Goal: Information Seeking & Learning: Learn about a topic

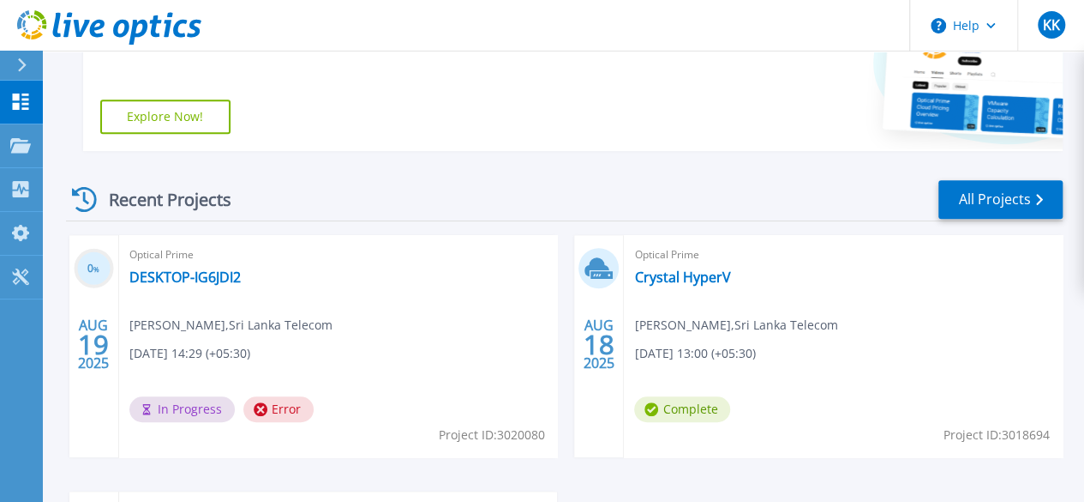
scroll to position [422, 0]
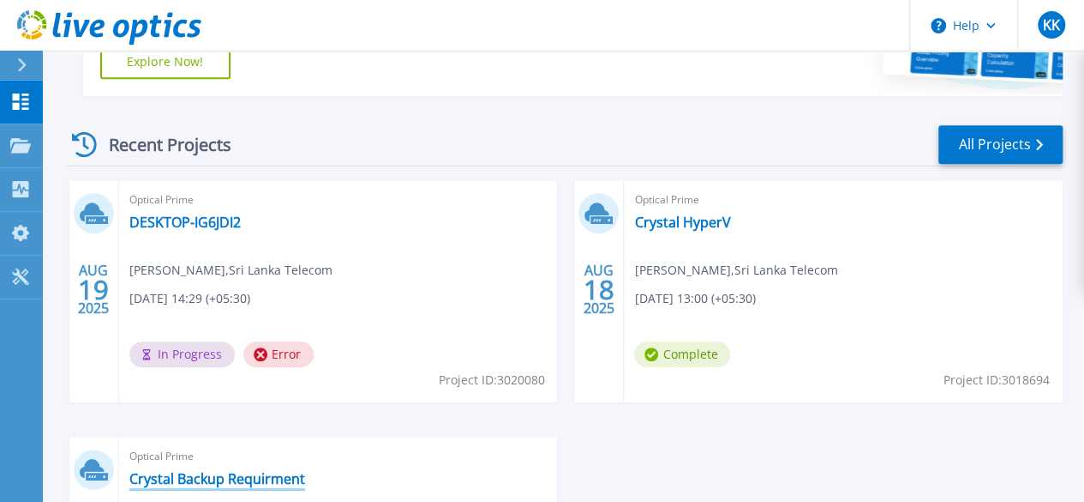
click at [305, 470] on link "Crystal Backup Requirment" at bounding box center [217, 478] width 176 height 17
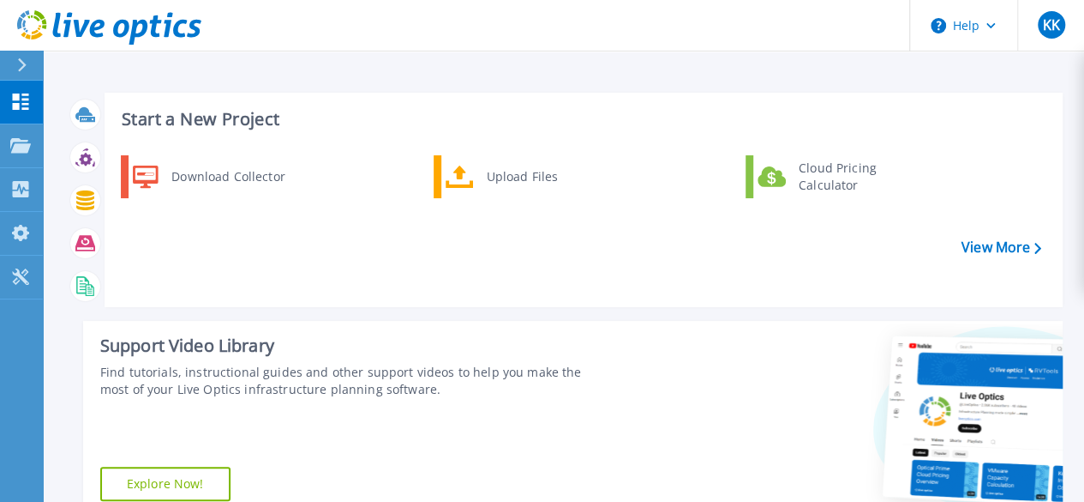
scroll to position [422, 0]
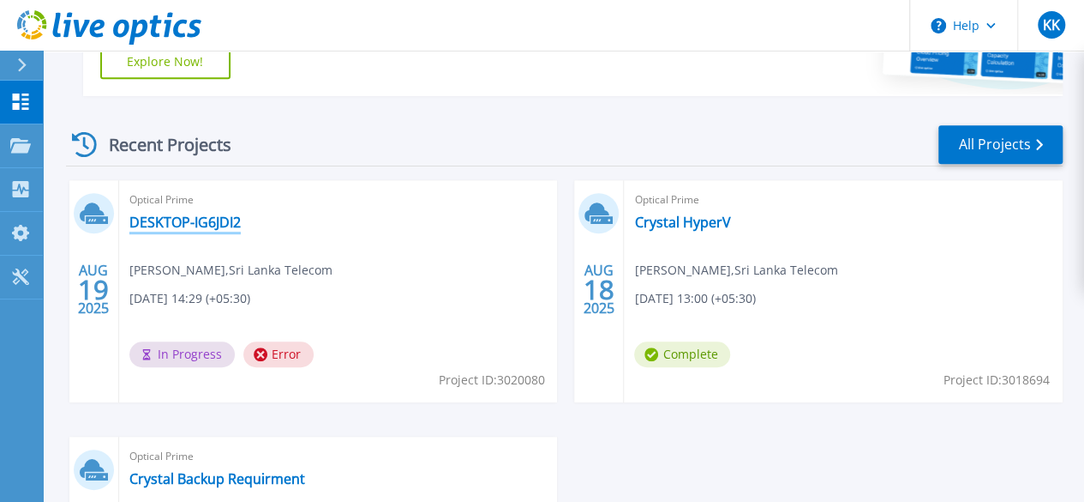
click at [218, 230] on link "DESKTOP-IG6JDI2" at bounding box center [184, 221] width 111 height 17
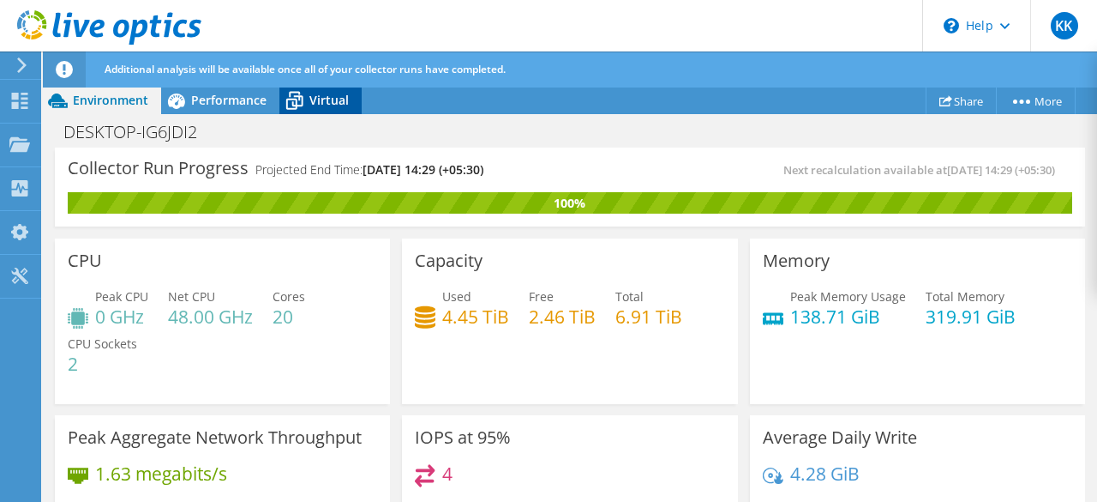
click at [317, 99] on span "Virtual" at bounding box center [328, 100] width 39 height 16
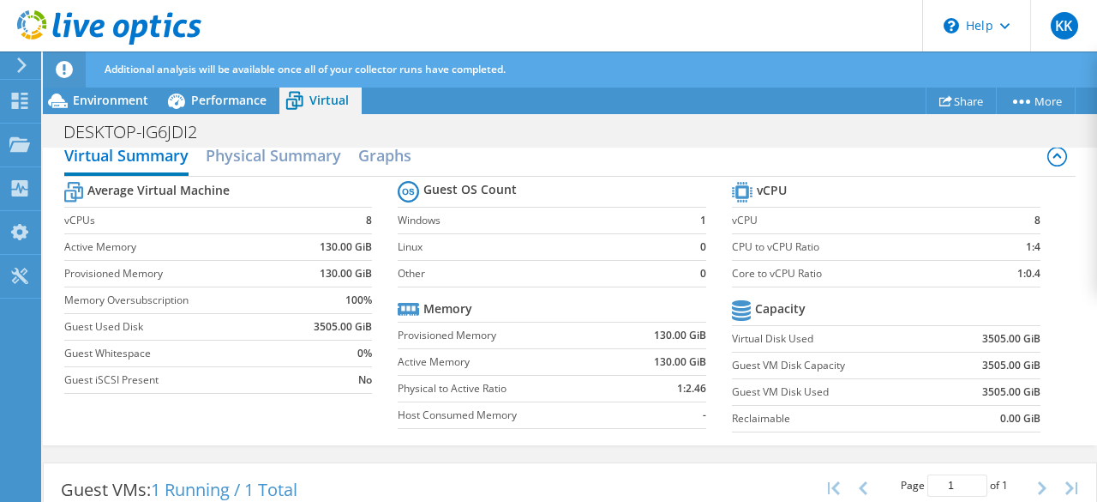
scroll to position [118, 0]
click at [108, 88] on div "Environment" at bounding box center [102, 100] width 118 height 27
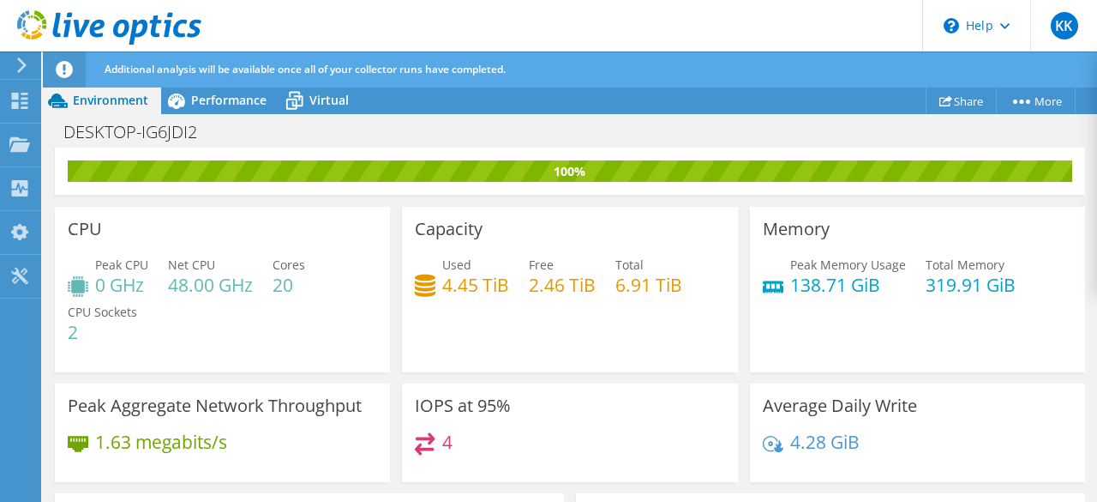
scroll to position [0, 0]
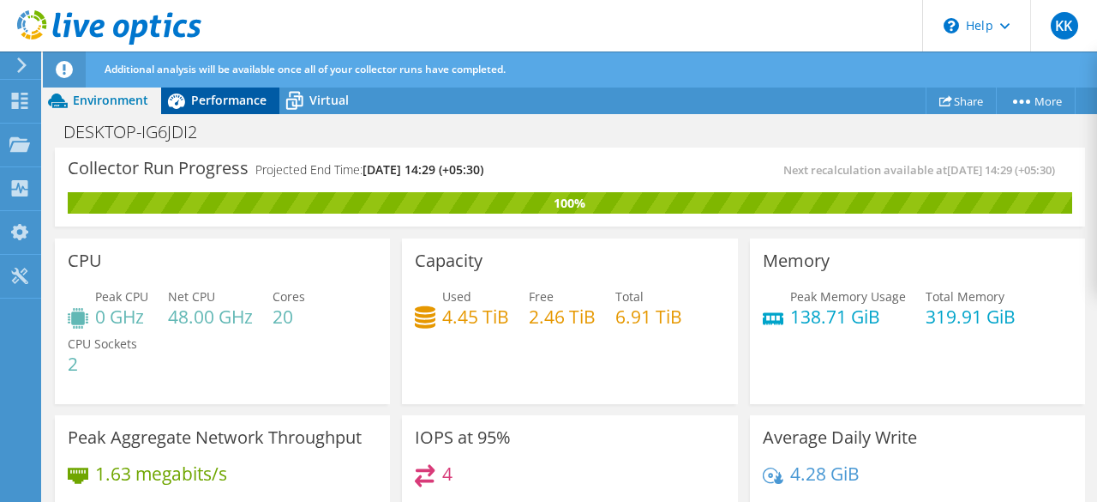
click at [234, 105] on span "Performance" at bounding box center [228, 100] width 75 height 16
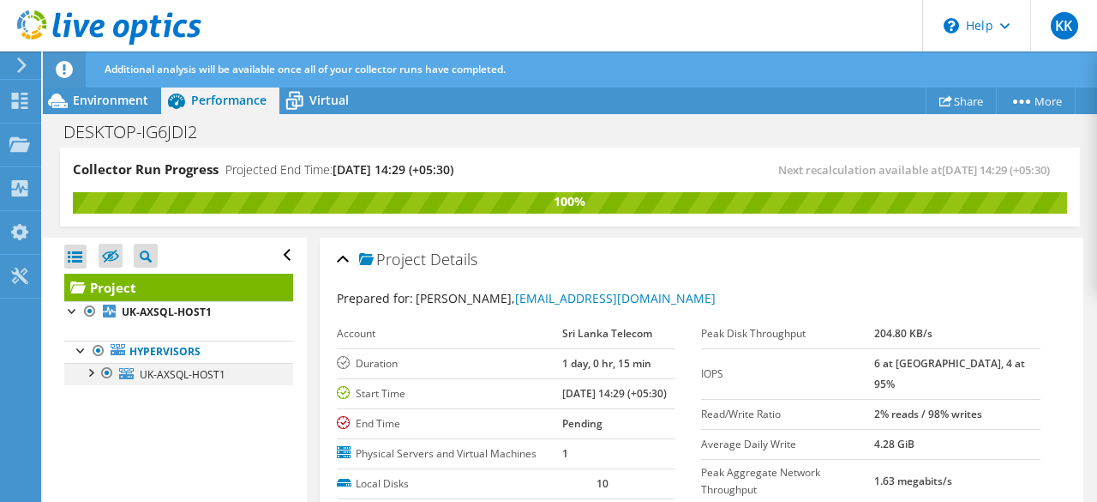
click at [87, 373] on div at bounding box center [89, 371] width 17 height 17
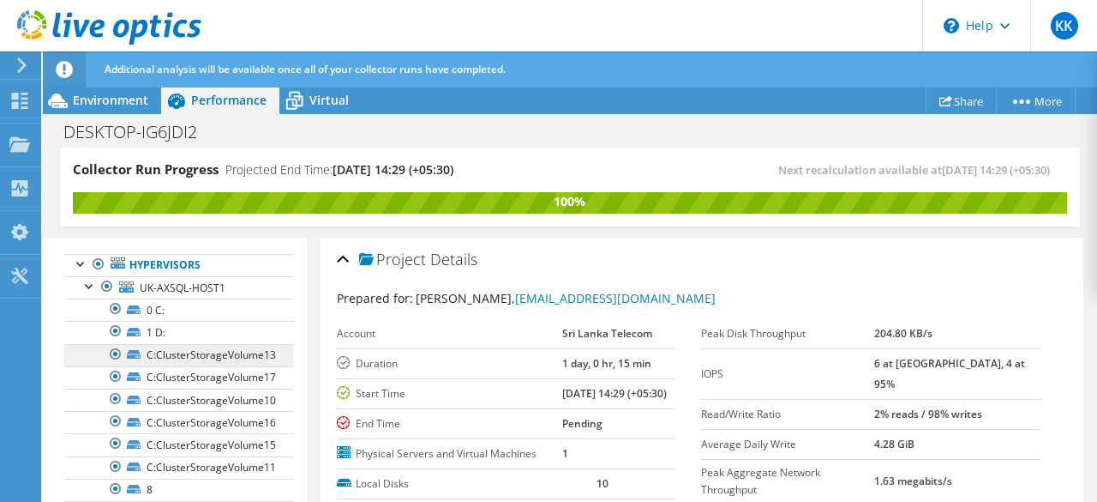
scroll to position [86, 0]
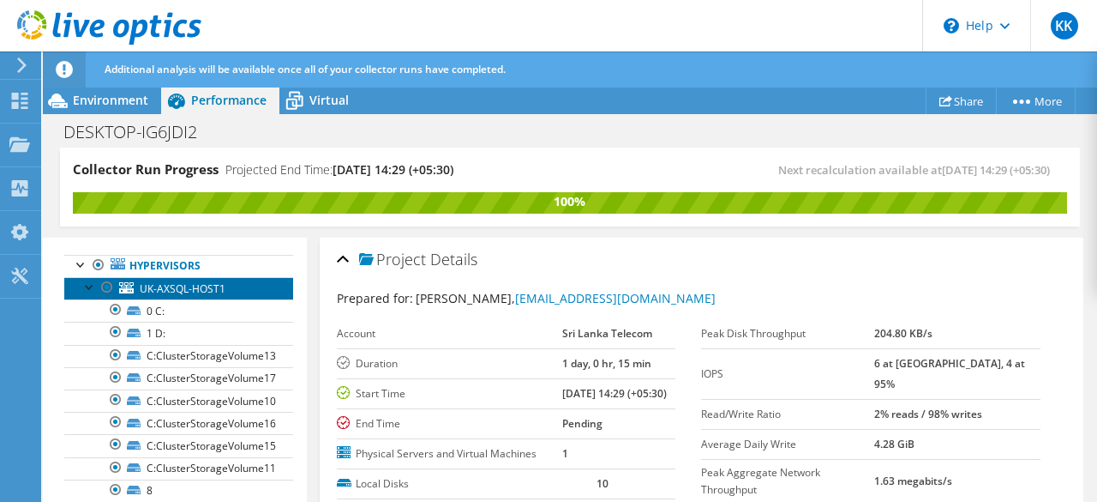
click at [228, 288] on link "UK-AXSQL-HOST1" at bounding box center [178, 288] width 229 height 22
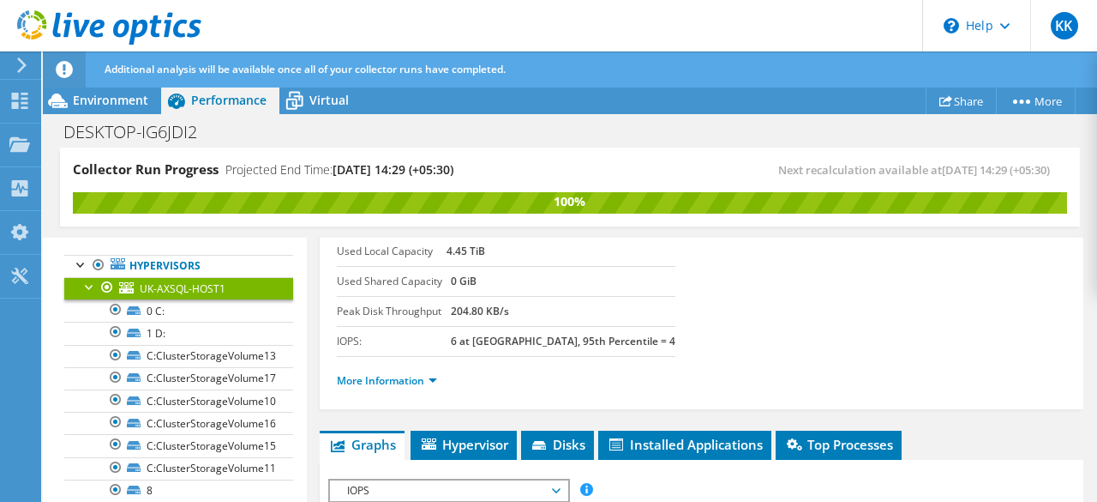
scroll to position [0, 0]
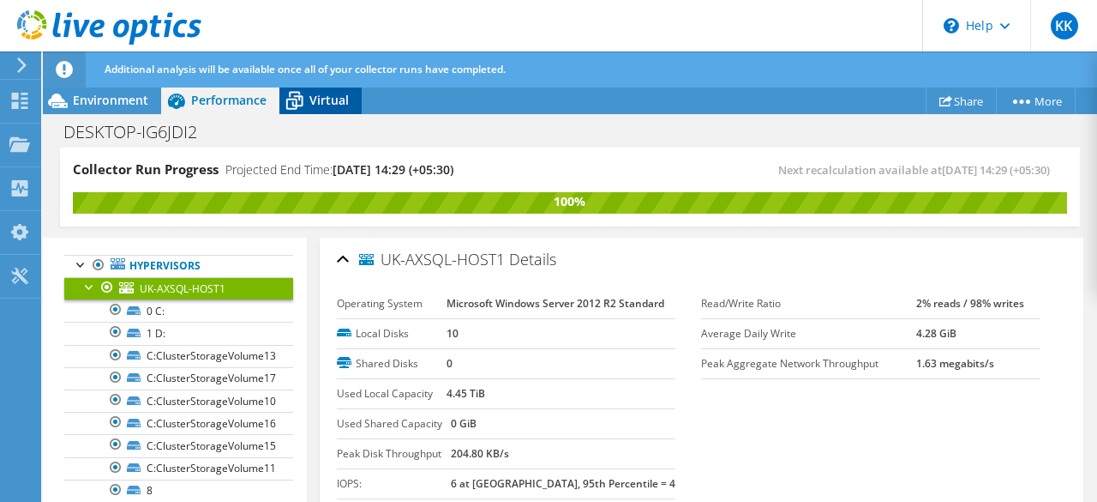
click at [324, 93] on span "Virtual" at bounding box center [328, 100] width 39 height 16
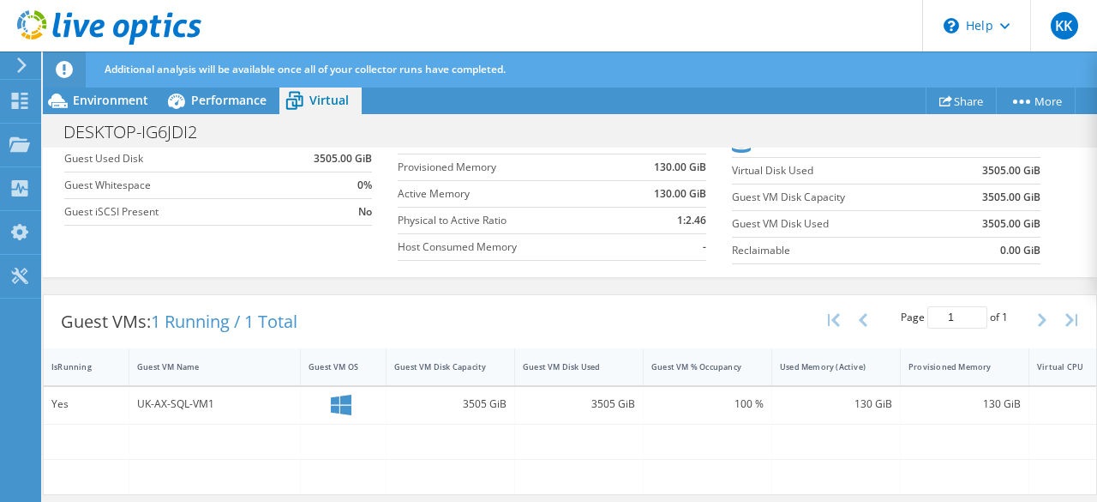
scroll to position [293, 0]
drag, startPoint x: 458, startPoint y: 398, endPoint x: 508, endPoint y: 398, distance: 50.6
click at [508, 398] on div "3505 GiB" at bounding box center [451, 405] width 129 height 37
click at [231, 105] on span "Performance" at bounding box center [228, 100] width 75 height 16
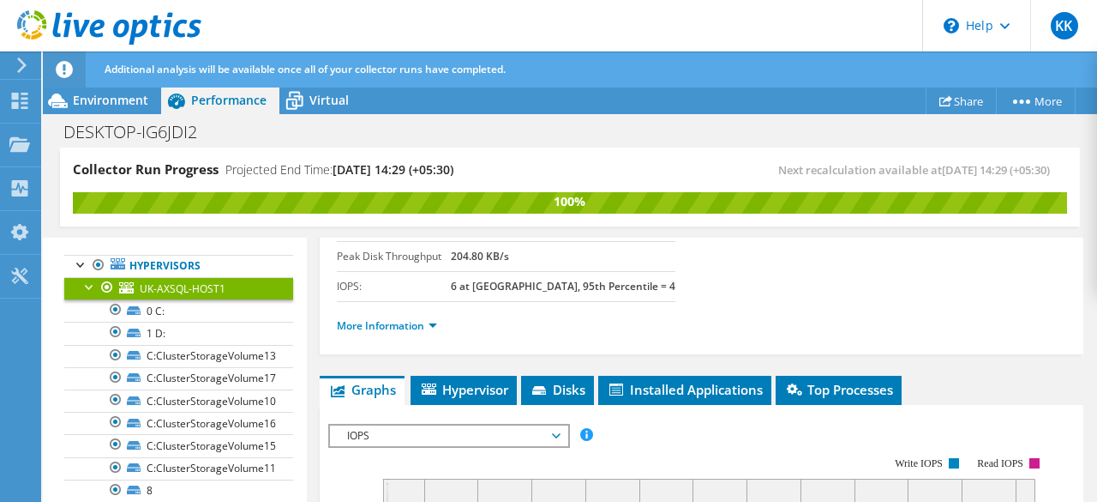
scroll to position [213, 0]
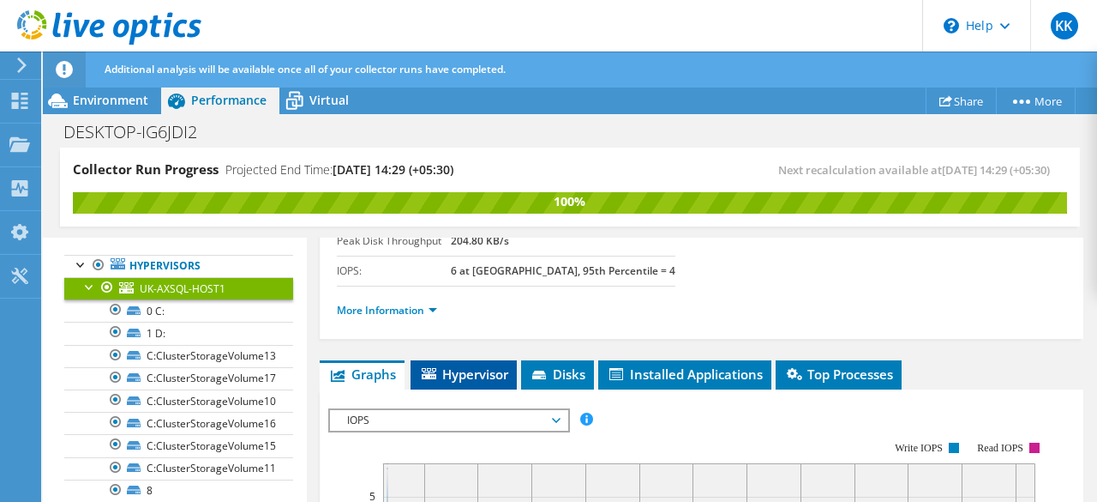
click at [480, 369] on span "Hypervisor" at bounding box center [463, 373] width 89 height 17
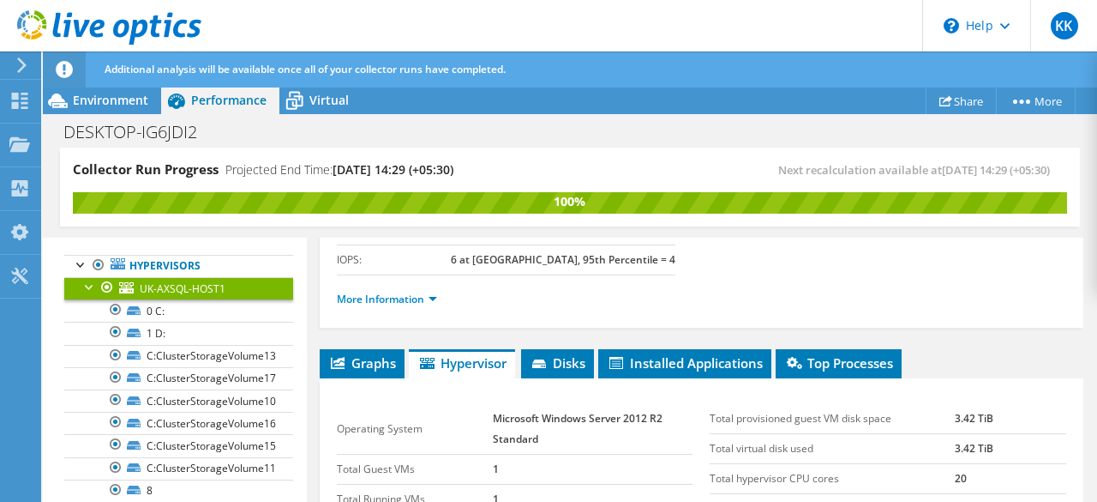
scroll to position [223, 0]
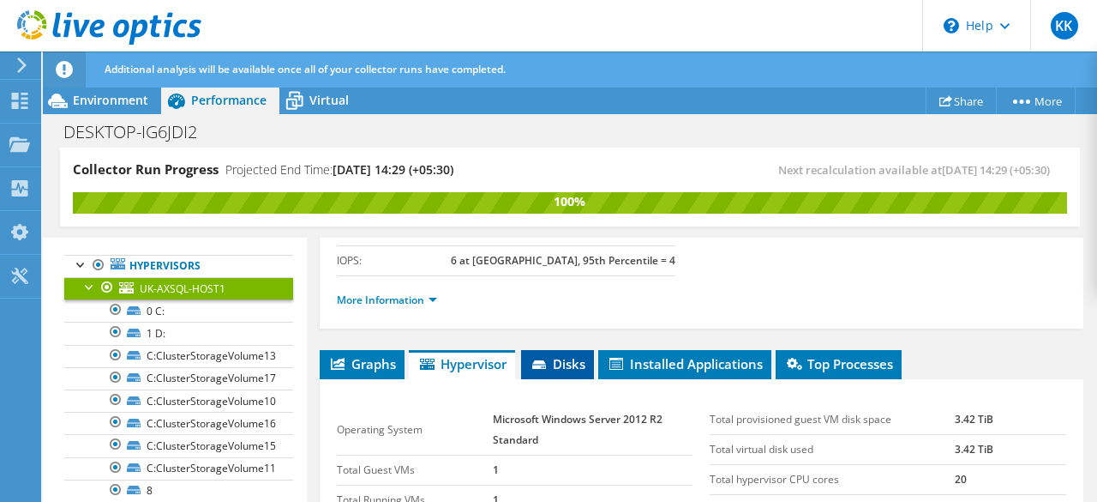
click at [564, 357] on span "Disks" at bounding box center [558, 363] width 56 height 17
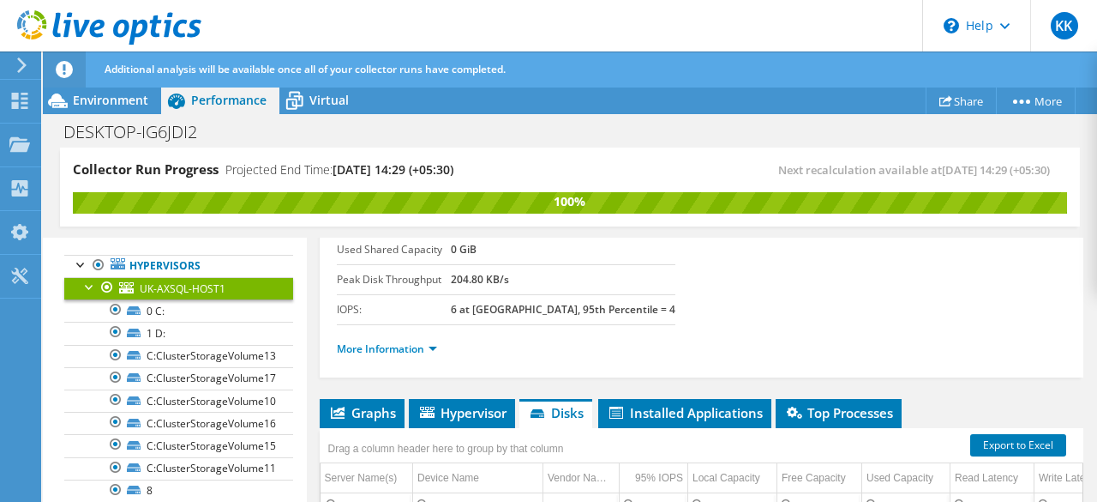
scroll to position [266, 0]
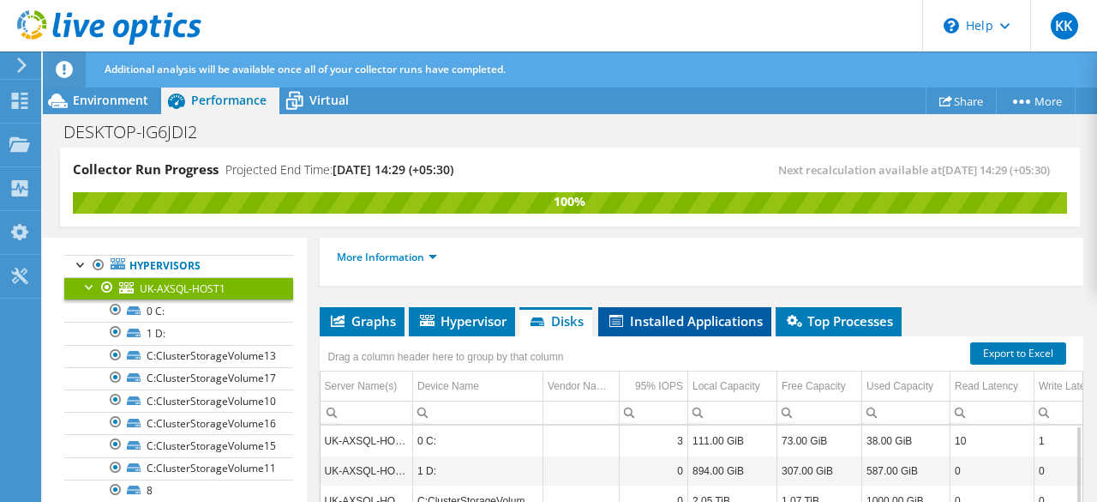
click at [697, 314] on span "Installed Applications" at bounding box center [685, 320] width 156 height 17
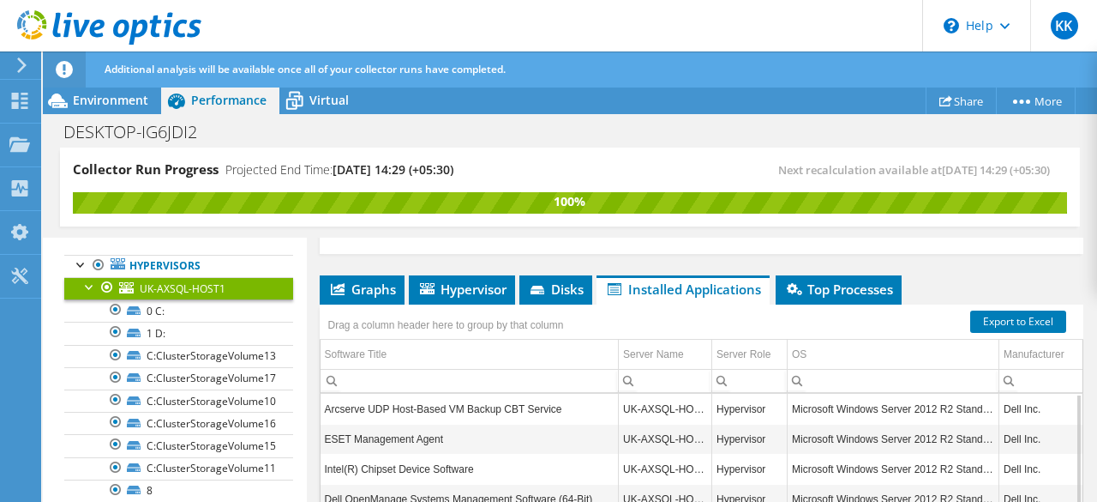
scroll to position [0, 0]
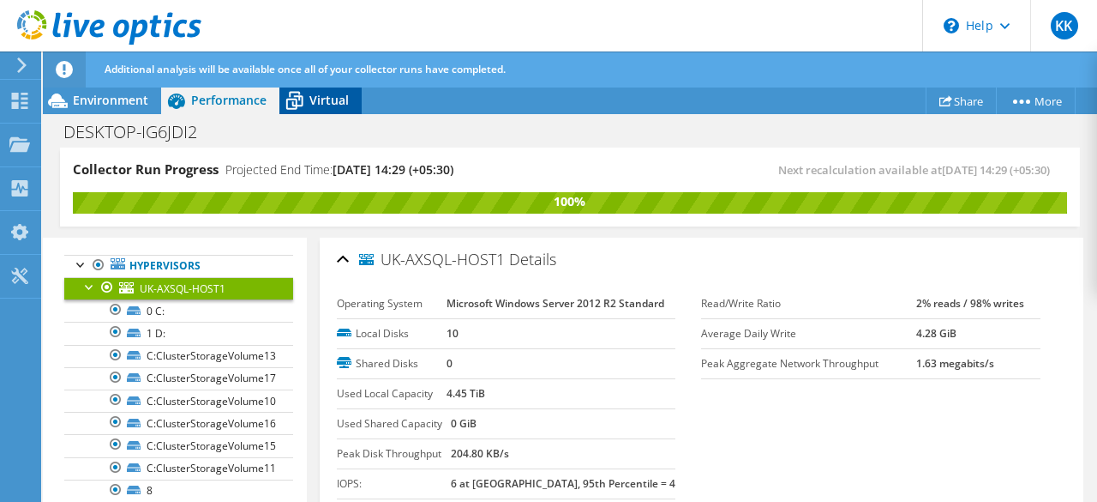
click at [328, 102] on span "Virtual" at bounding box center [328, 100] width 39 height 16
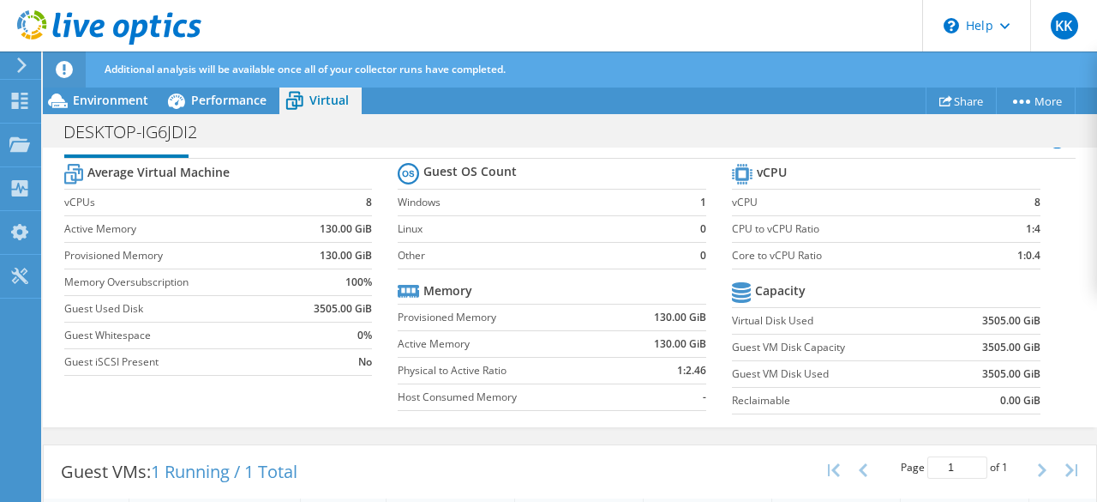
scroll to position [137, 0]
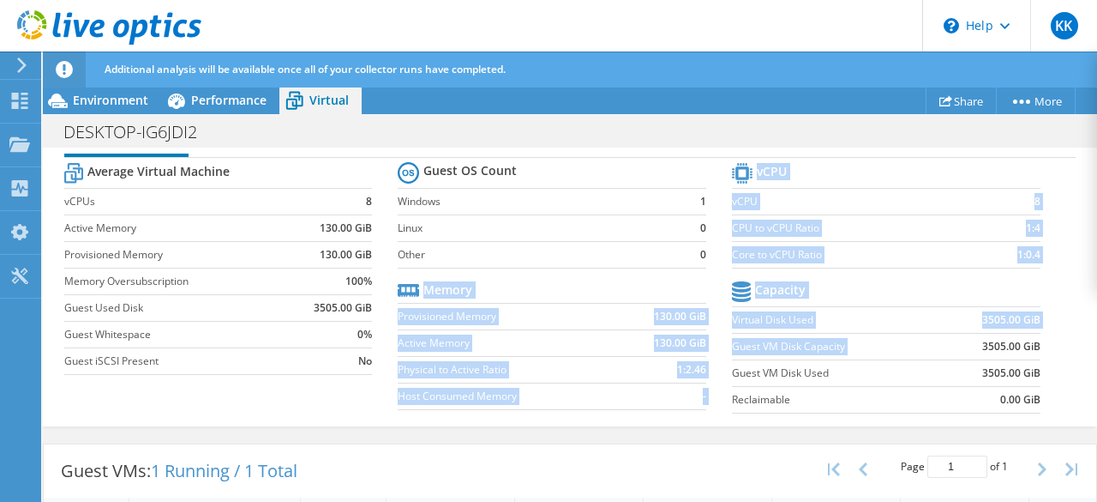
drag, startPoint x: 722, startPoint y: 315, endPoint x: 1012, endPoint y: 332, distance: 290.3
click at [1012, 332] on div "Average Virtual Machine vCPUs 8 Active Memory 130.00 GiB Provisioned Memory 130…" at bounding box center [570, 290] width 1012 height 264
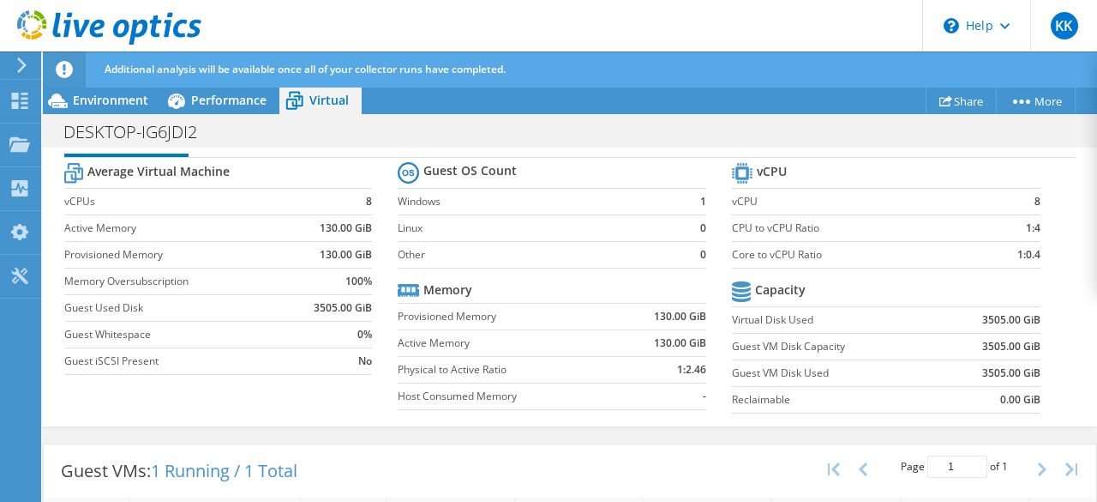
click at [873, 386] on td "Reclaimable" at bounding box center [836, 399] width 208 height 27
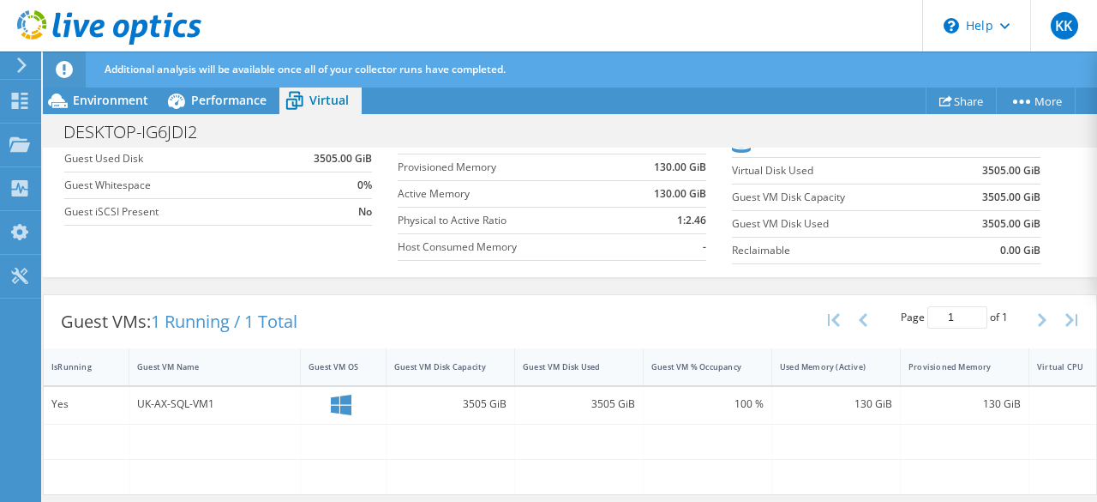
scroll to position [0, 0]
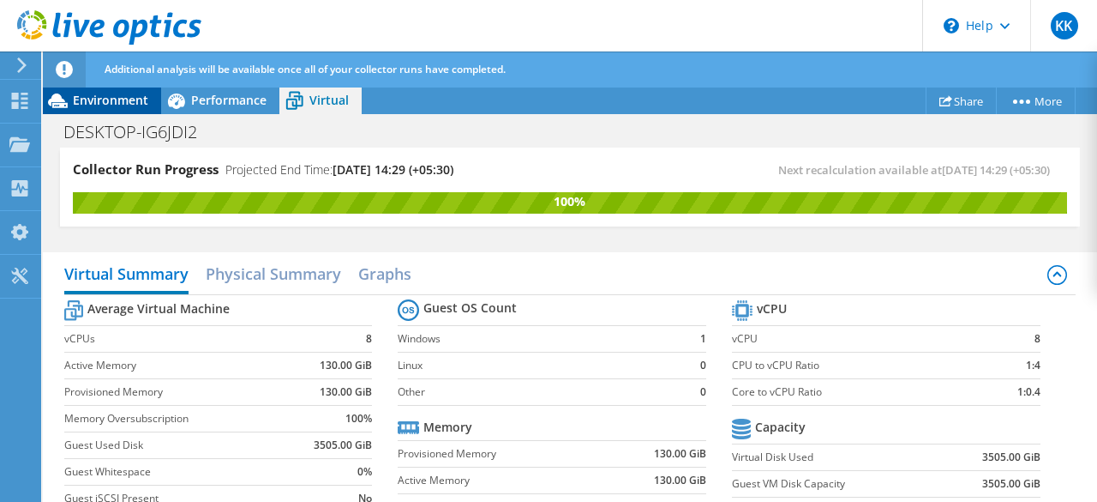
click at [108, 100] on span "Environment" at bounding box center [110, 100] width 75 height 16
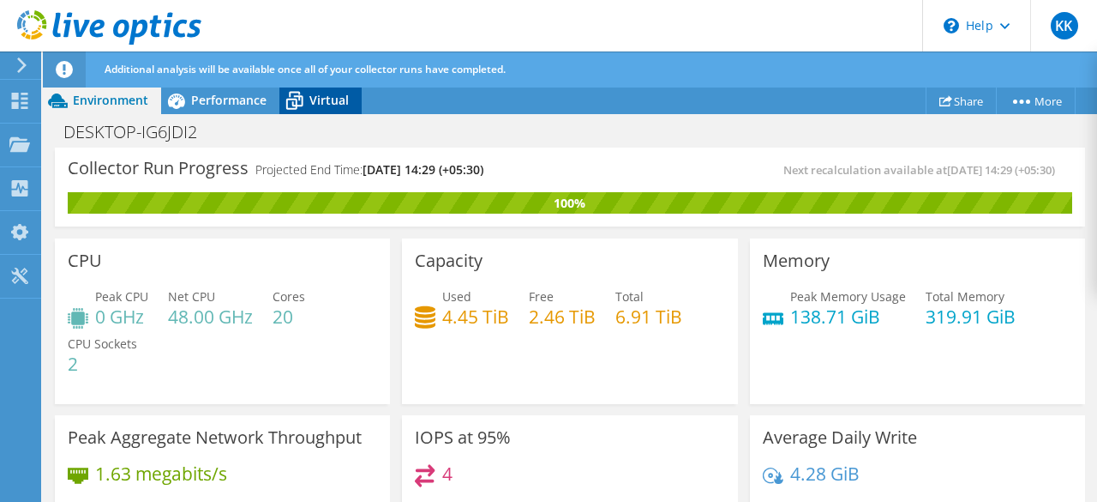
click at [341, 100] on span "Virtual" at bounding box center [328, 100] width 39 height 16
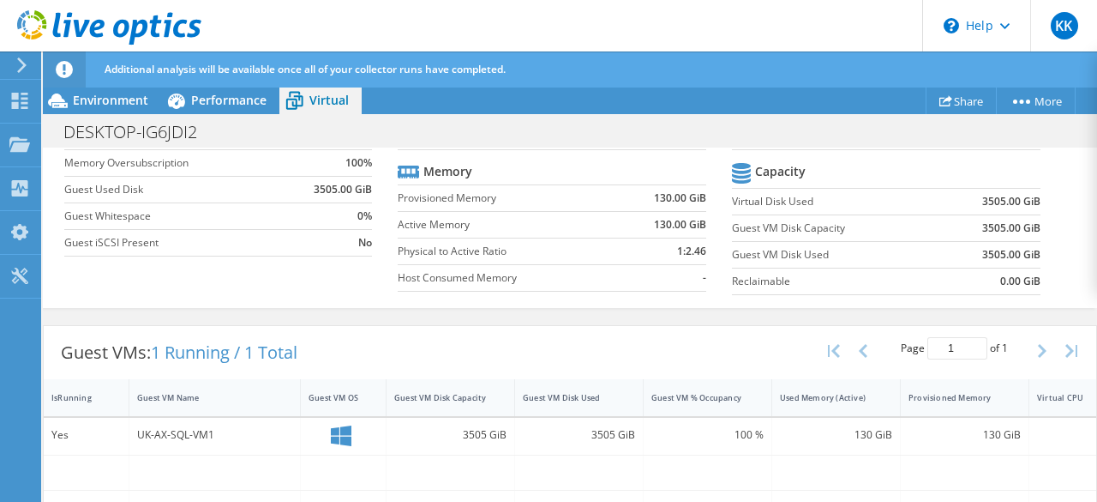
scroll to position [254, 0]
click at [106, 93] on span "Environment" at bounding box center [110, 100] width 75 height 16
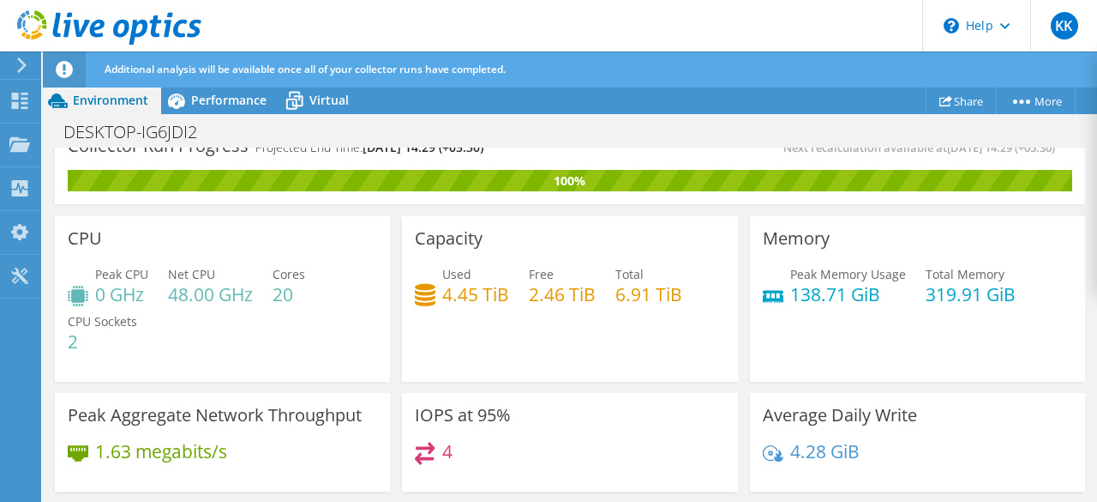
scroll to position [19, 0]
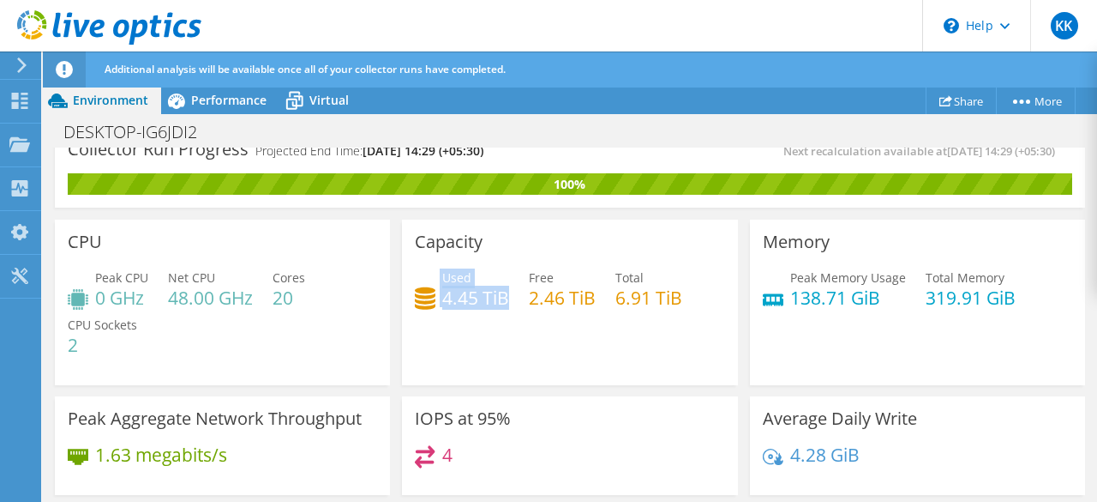
drag, startPoint x: 435, startPoint y: 303, endPoint x: 501, endPoint y: 303, distance: 65.2
click at [501, 303] on div "Used 4.45 TiB" at bounding box center [462, 287] width 94 height 39
drag, startPoint x: 522, startPoint y: 303, endPoint x: 591, endPoint y: 303, distance: 68.6
click at [591, 303] on div "Used 4.45 TiB Free 2.46 TiB Total 6.91 TiB" at bounding box center [569, 296] width 309 height 56
drag, startPoint x: 610, startPoint y: 297, endPoint x: 676, endPoint y: 302, distance: 66.1
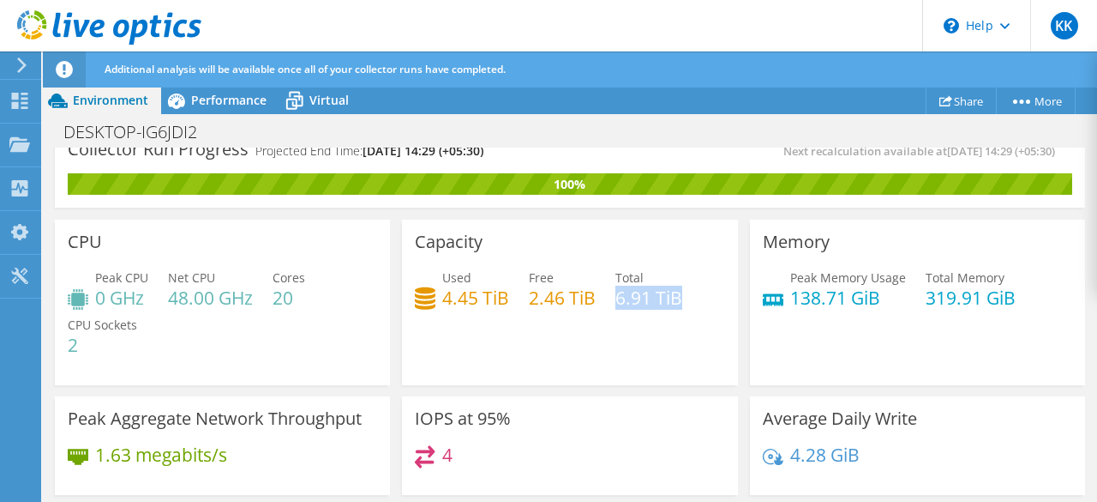
click at [676, 302] on h4 "6.91 TiB" at bounding box center [649, 297] width 67 height 19
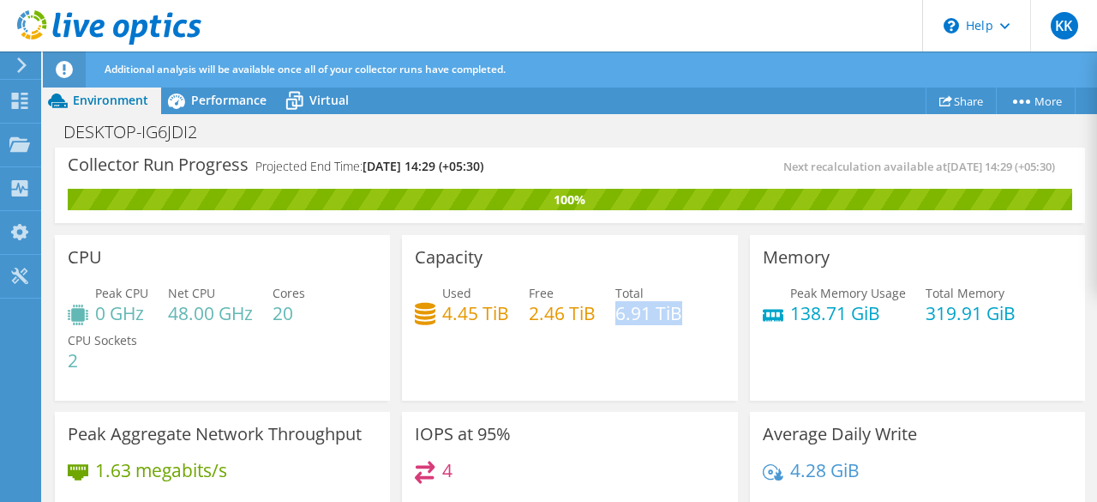
scroll to position [0, 0]
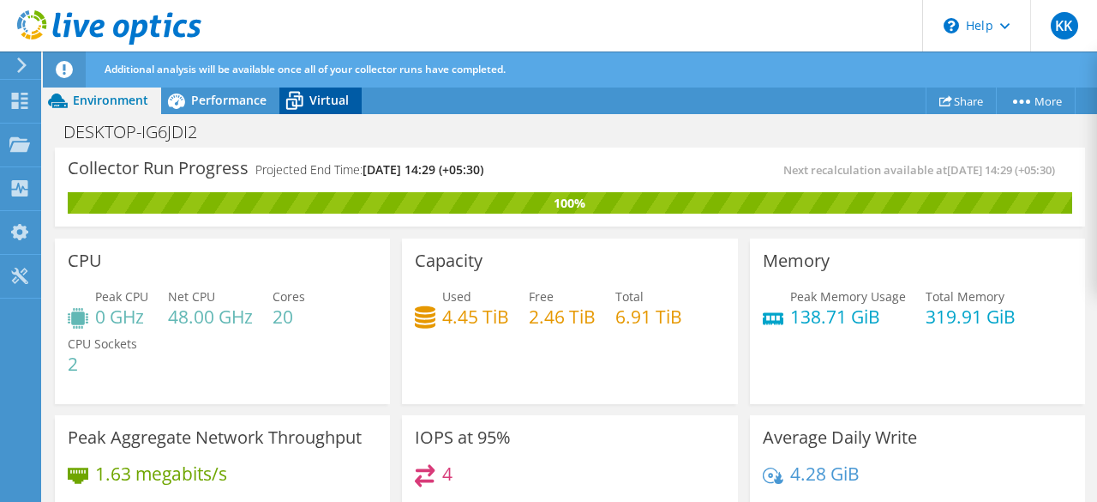
click at [321, 104] on span "Virtual" at bounding box center [328, 100] width 39 height 16
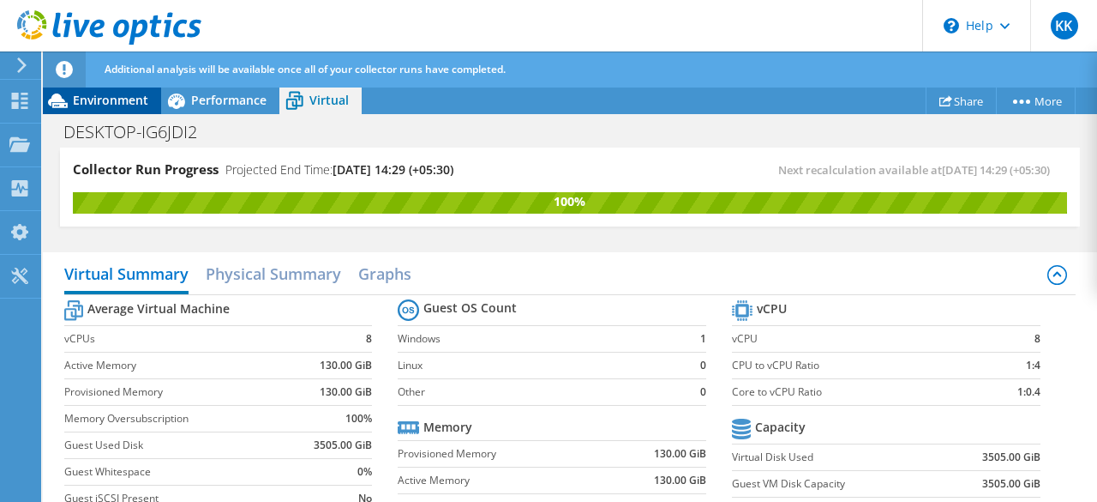
click at [132, 104] on span "Environment" at bounding box center [110, 100] width 75 height 16
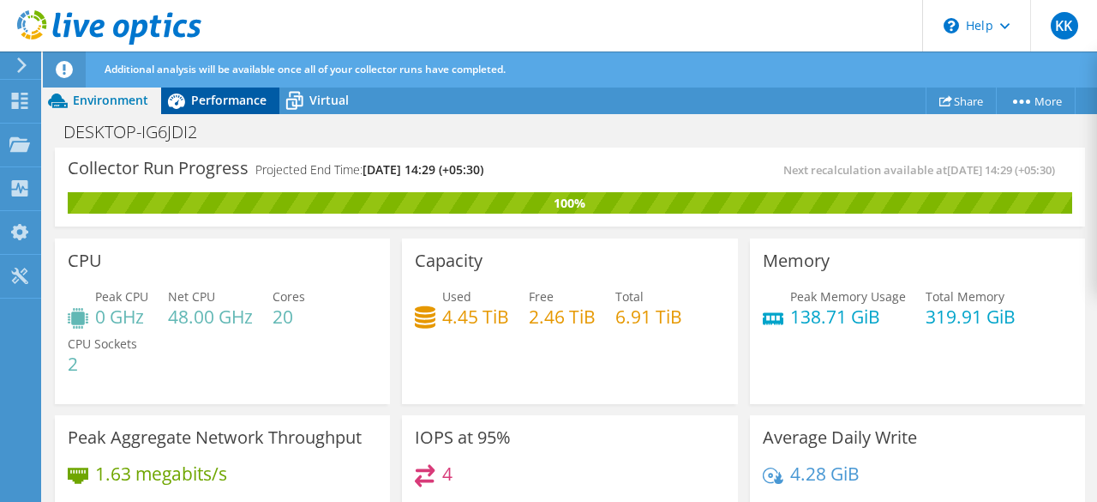
click at [229, 111] on div "Performance" at bounding box center [220, 100] width 118 height 27
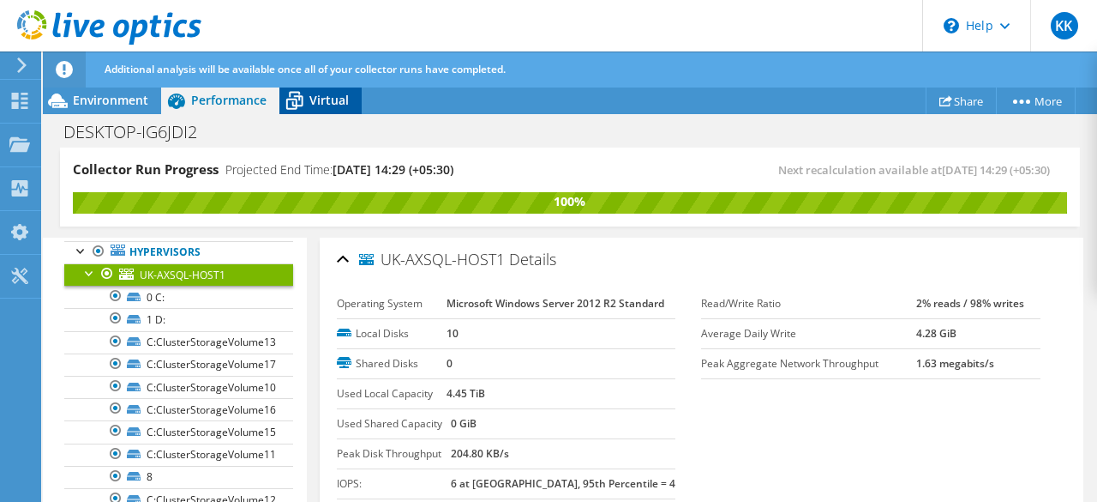
click at [313, 100] on span "Virtual" at bounding box center [328, 100] width 39 height 16
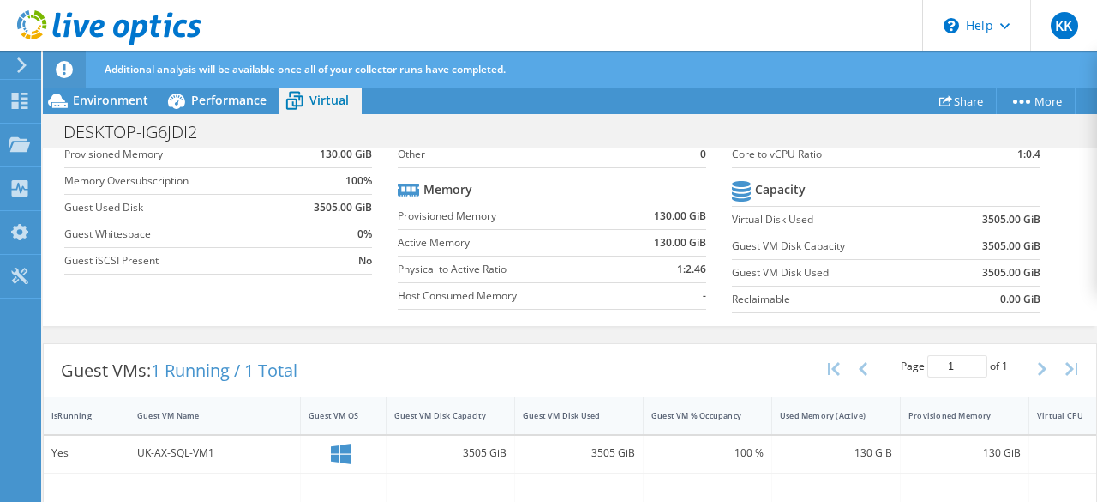
scroll to position [293, 0]
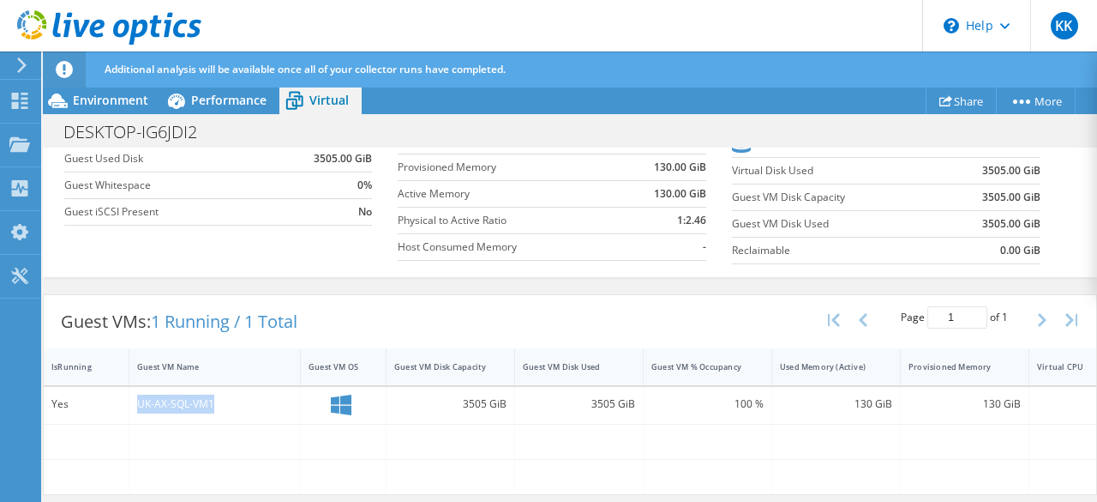
drag, startPoint x: 126, startPoint y: 399, endPoint x: 248, endPoint y: 405, distance: 121.9
click at [248, 405] on div "Yes UK-AX-SQL-VM1 3505 GiB 3505 GiB 100 % 130 GiB 130 GiB 8 Hyper-V" at bounding box center [622, 405] width 1157 height 37
click at [282, 435] on div at bounding box center [214, 441] width 171 height 34
drag, startPoint x: 457, startPoint y: 402, endPoint x: 511, endPoint y: 411, distance: 54.7
click at [511, 411] on div "3505 GiB" at bounding box center [451, 405] width 129 height 37
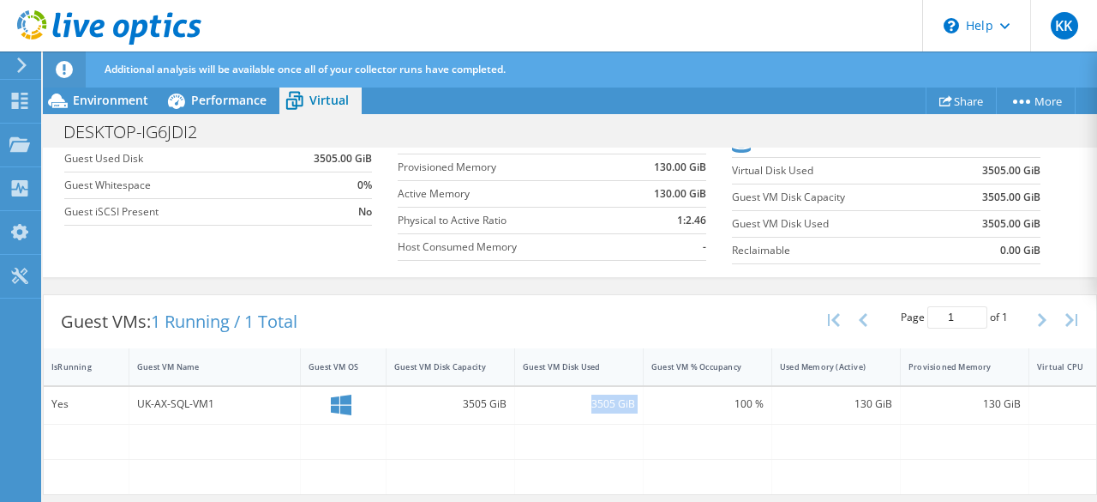
drag, startPoint x: 594, startPoint y: 399, endPoint x: 653, endPoint y: 409, distance: 60.0
click at [653, 409] on div "Yes UK-AX-SQL-VM1 3505 GiB 3505 GiB 100 % 130 GiB 130 GiB 8 Hyper-V" at bounding box center [622, 405] width 1157 height 37
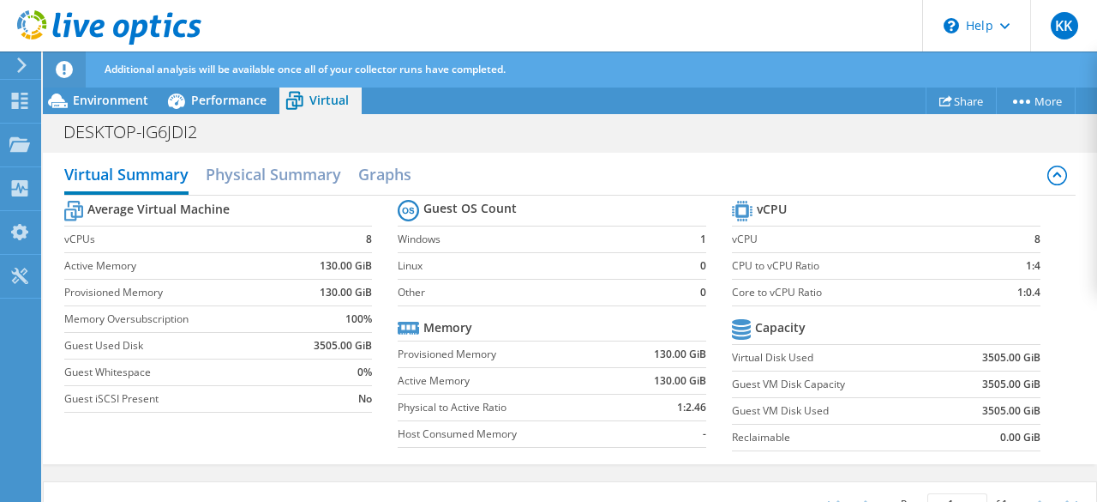
scroll to position [98, 0]
click at [120, 105] on span "Environment" at bounding box center [110, 100] width 75 height 16
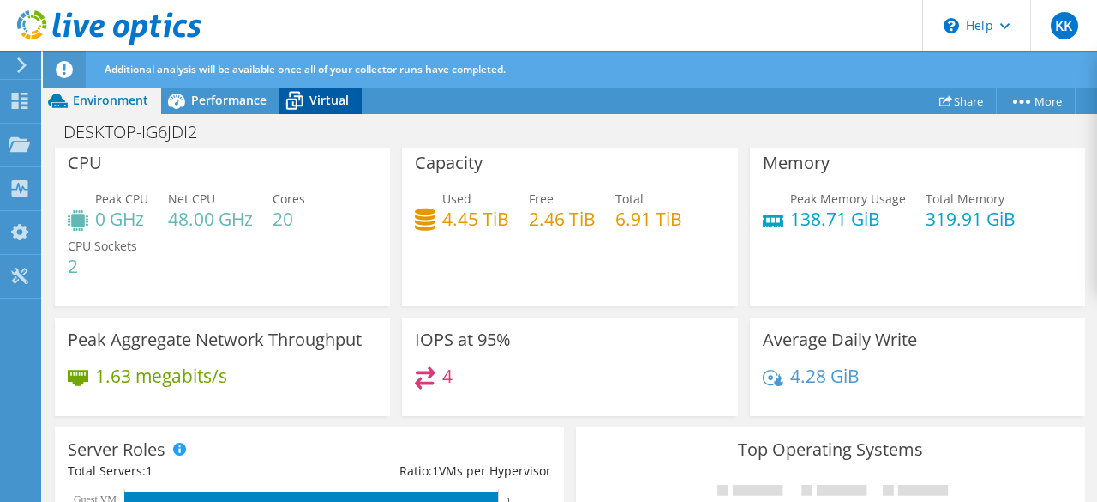
click at [330, 100] on span "Virtual" at bounding box center [328, 100] width 39 height 16
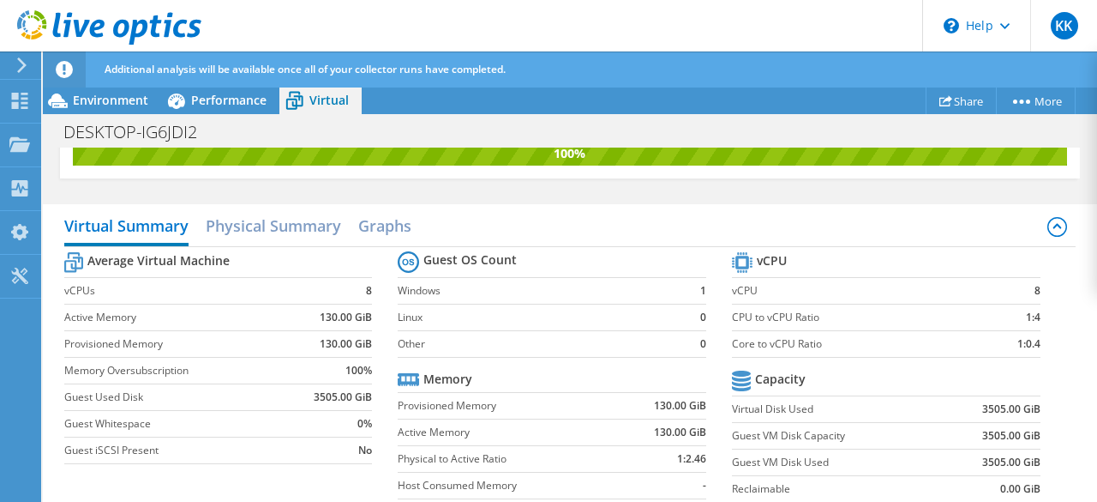
scroll to position [0, 0]
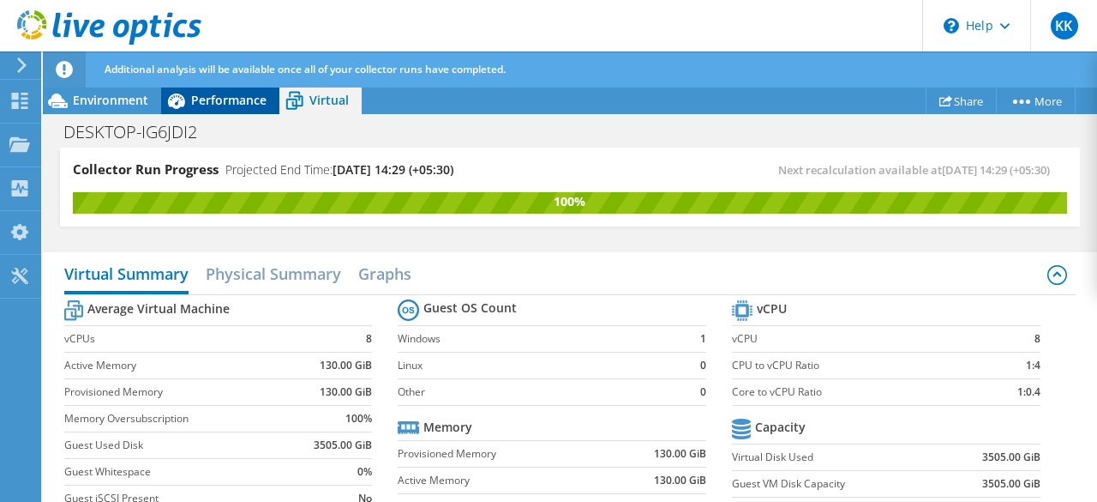
click at [227, 102] on span "Performance" at bounding box center [228, 100] width 75 height 16
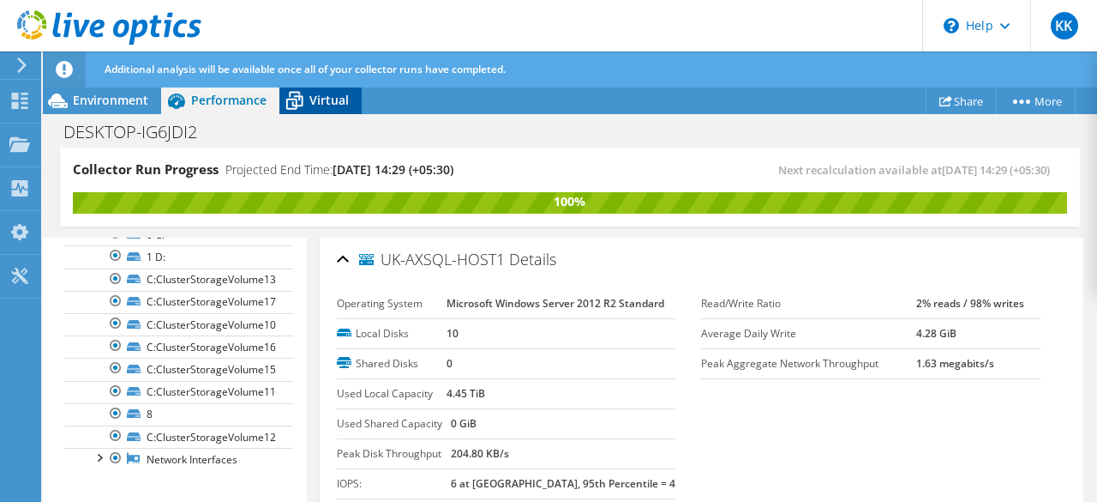
click at [307, 104] on icon at bounding box center [294, 101] width 30 height 30
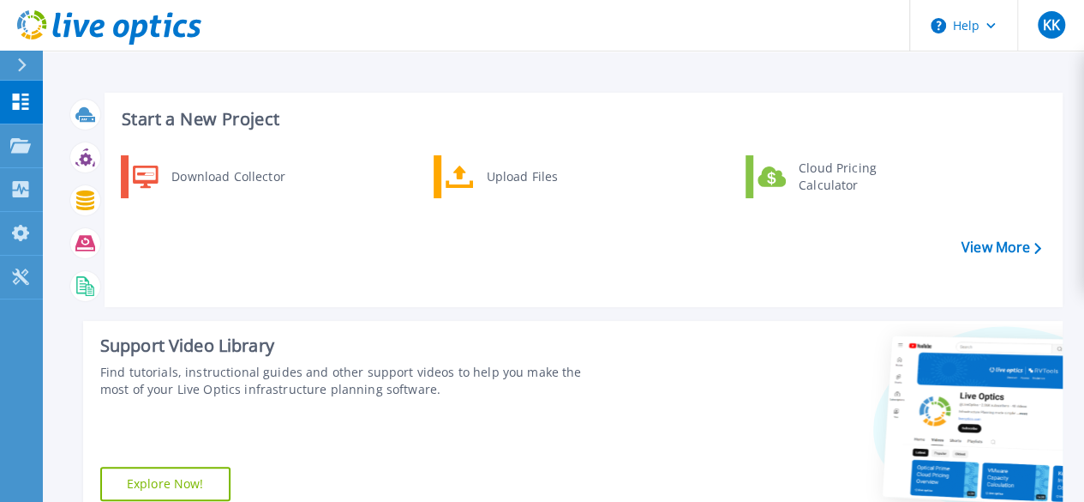
scroll to position [422, 0]
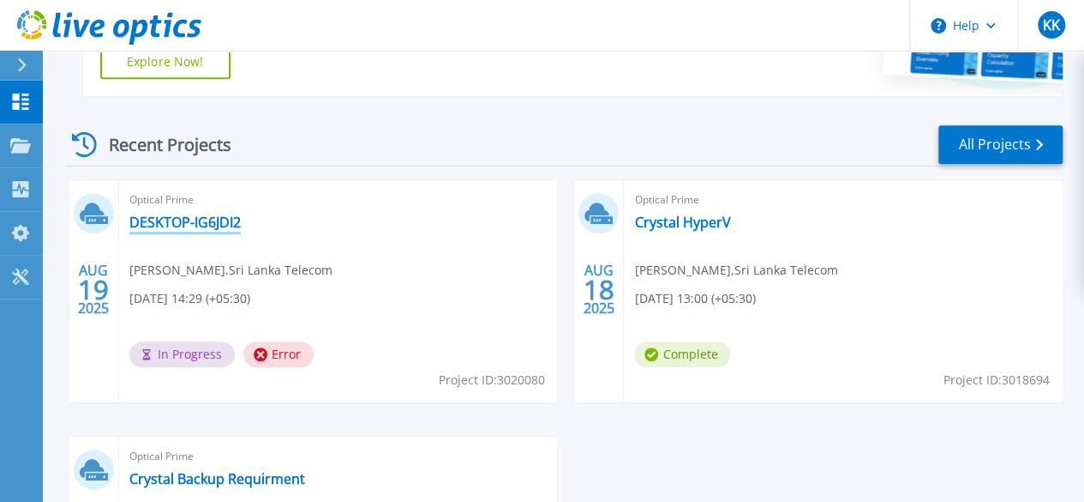
click at [202, 222] on link "DESKTOP-IG6JDI2" at bounding box center [184, 221] width 111 height 17
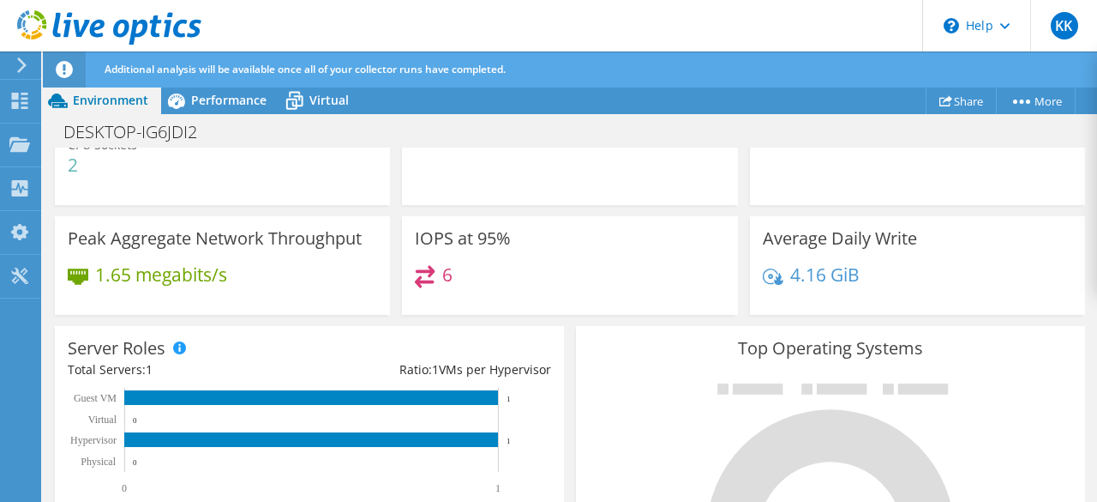
scroll to position [197, 0]
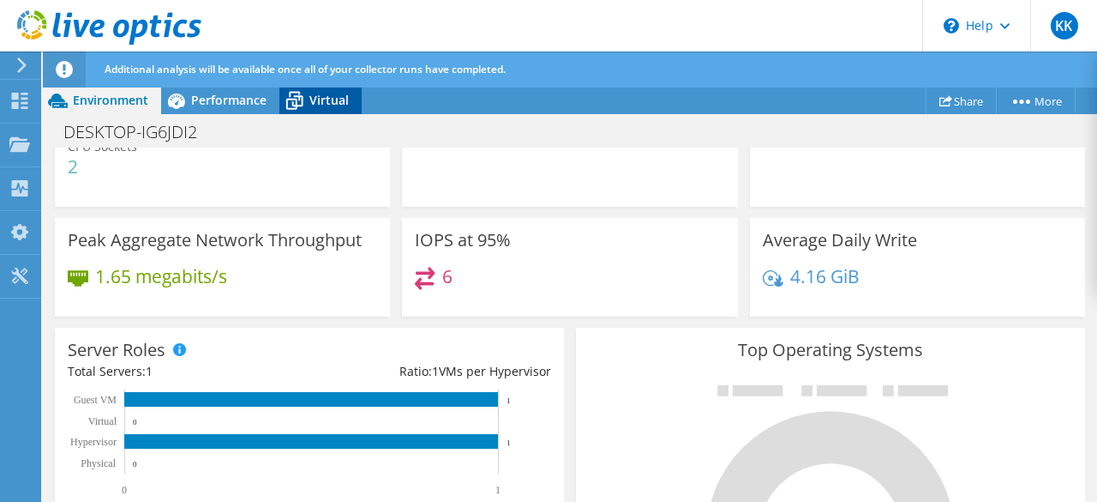
click at [305, 99] on icon at bounding box center [294, 101] width 30 height 30
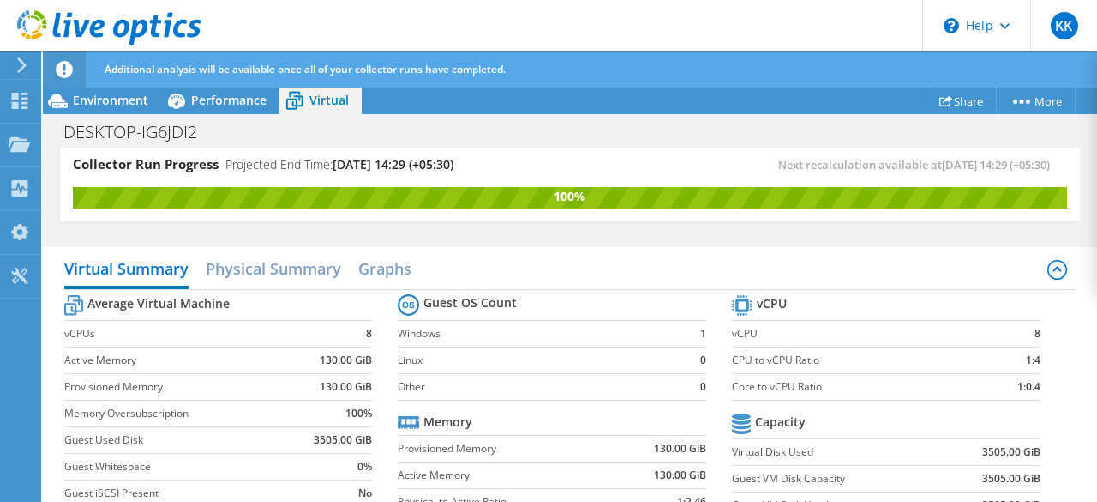
scroll to position [0, 0]
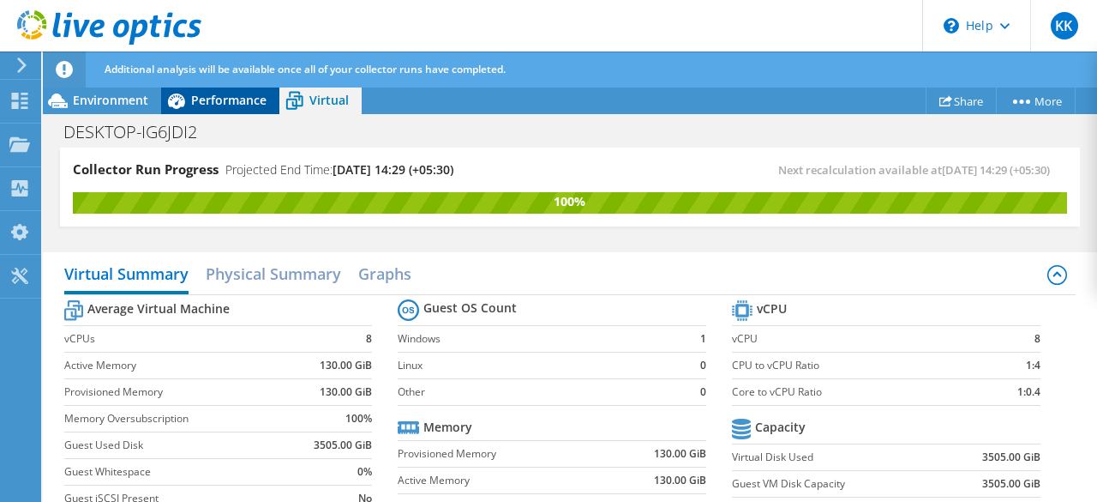
click at [228, 99] on span "Performance" at bounding box center [228, 100] width 75 height 16
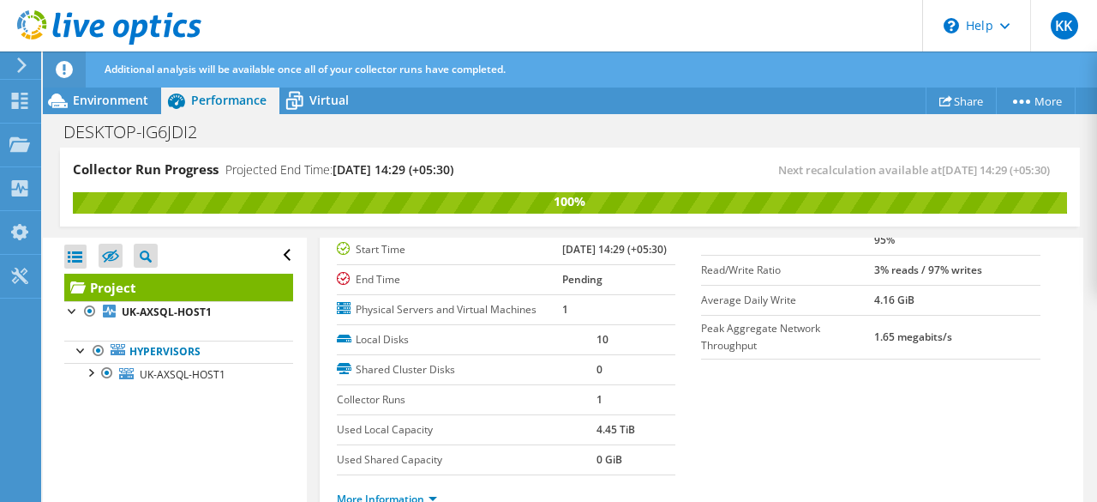
scroll to position [146, 0]
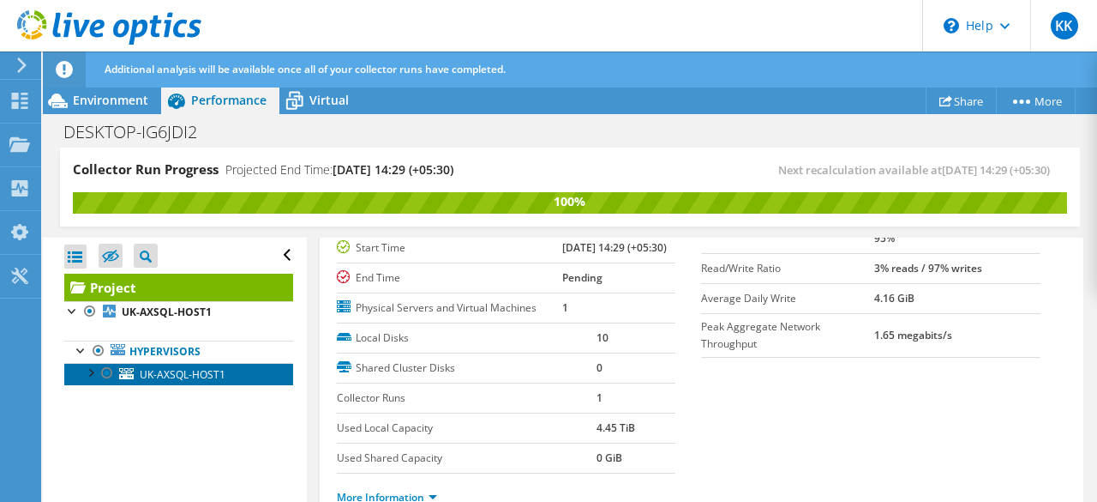
click at [194, 376] on span "UK-AXSQL-HOST1" at bounding box center [183, 374] width 86 height 15
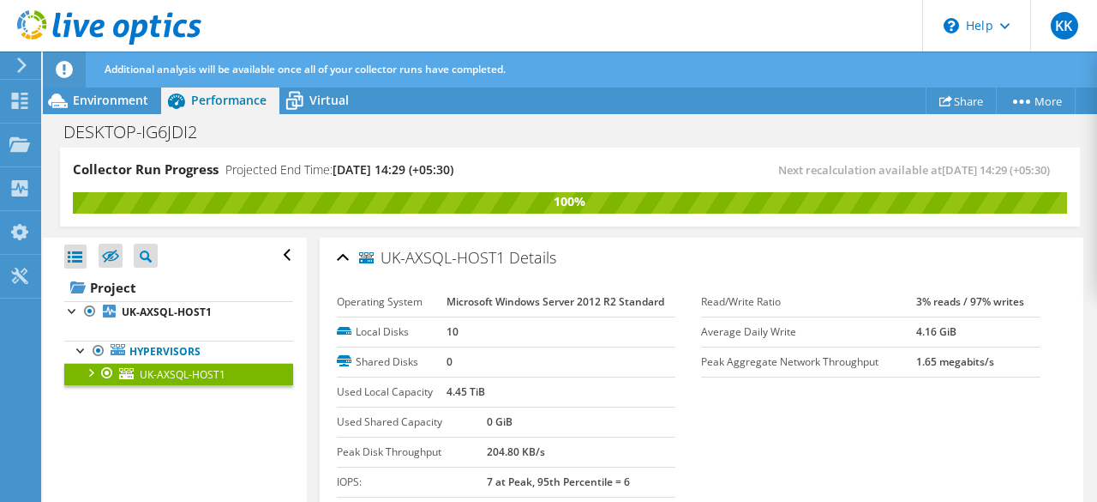
scroll to position [2, 0]
click at [113, 100] on span "Environment" at bounding box center [110, 100] width 75 height 16
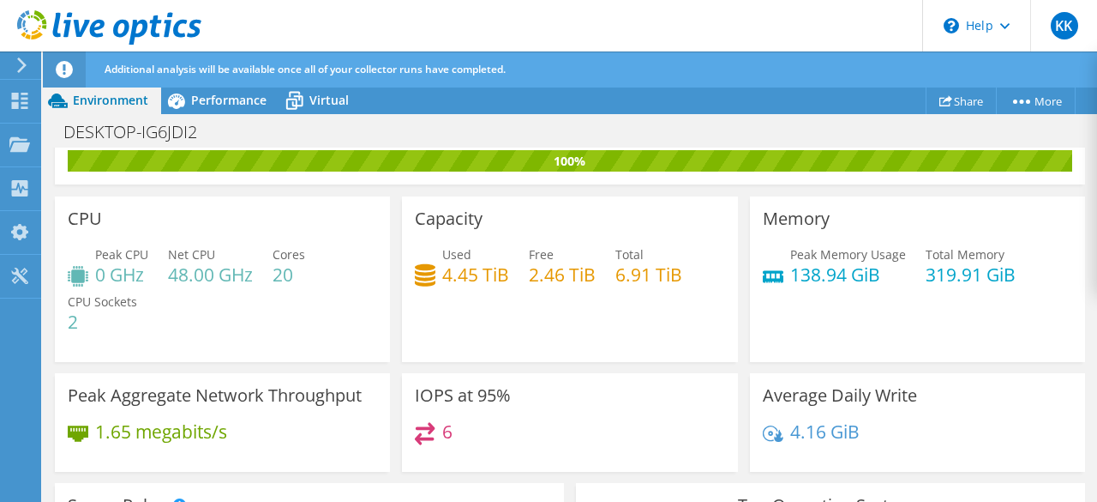
scroll to position [39, 0]
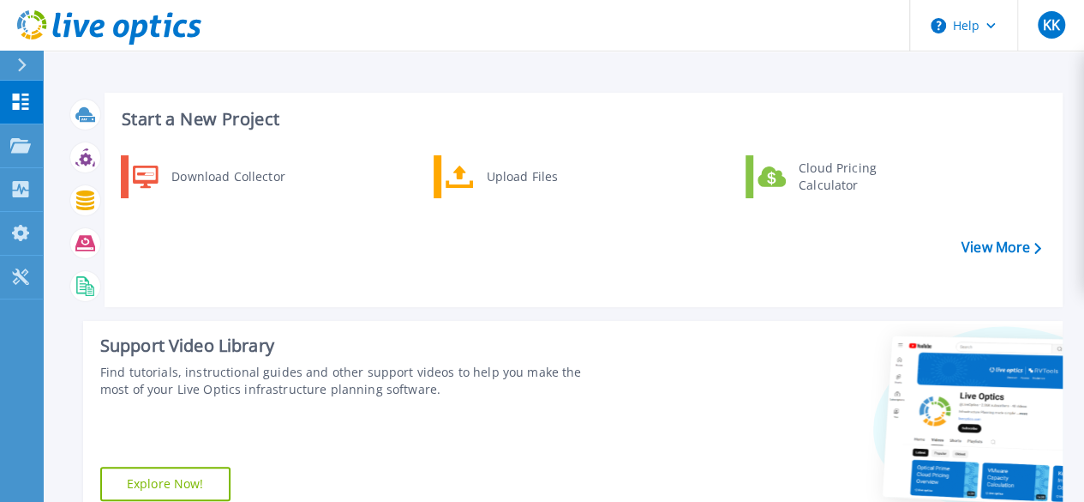
scroll to position [422, 0]
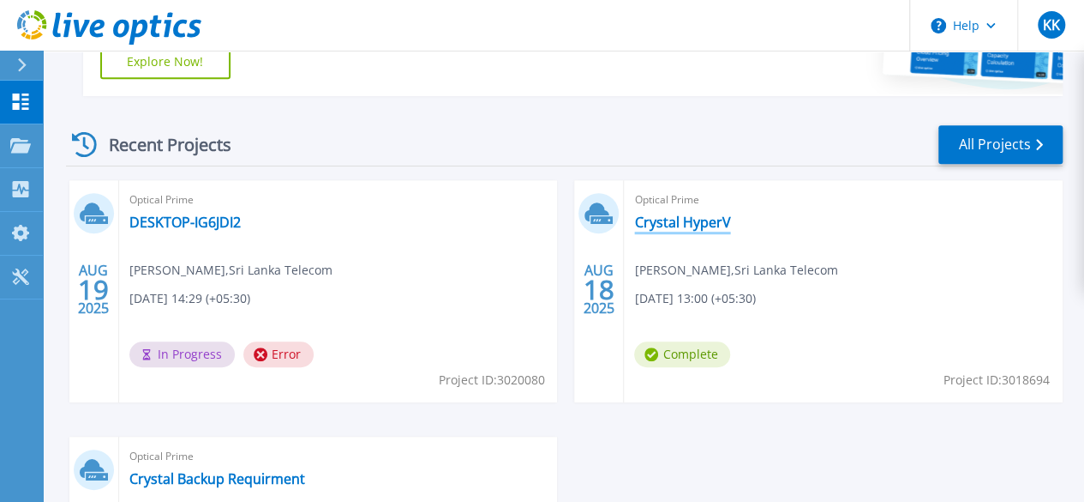
click at [634, 219] on link "Crystal HyperV" at bounding box center [682, 221] width 96 height 17
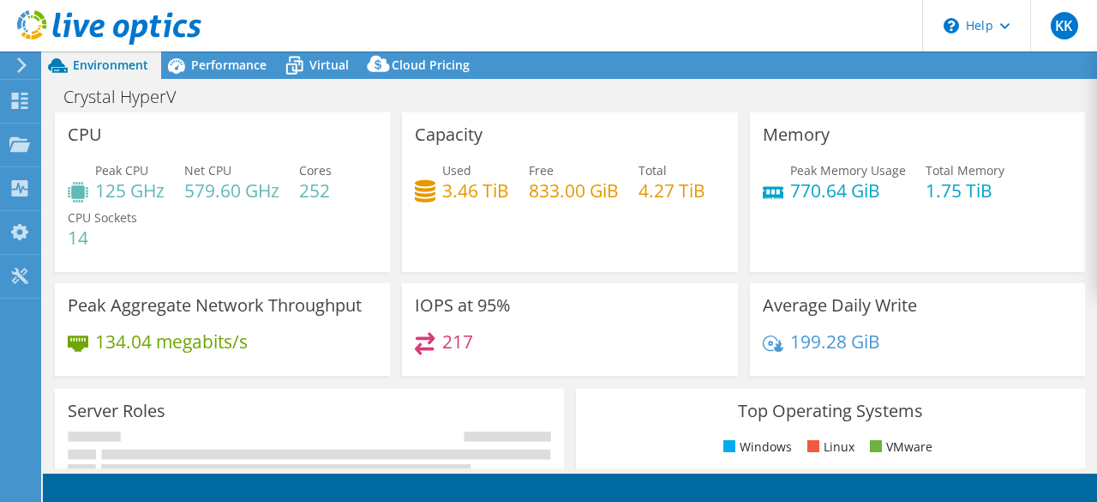
select select "USD"
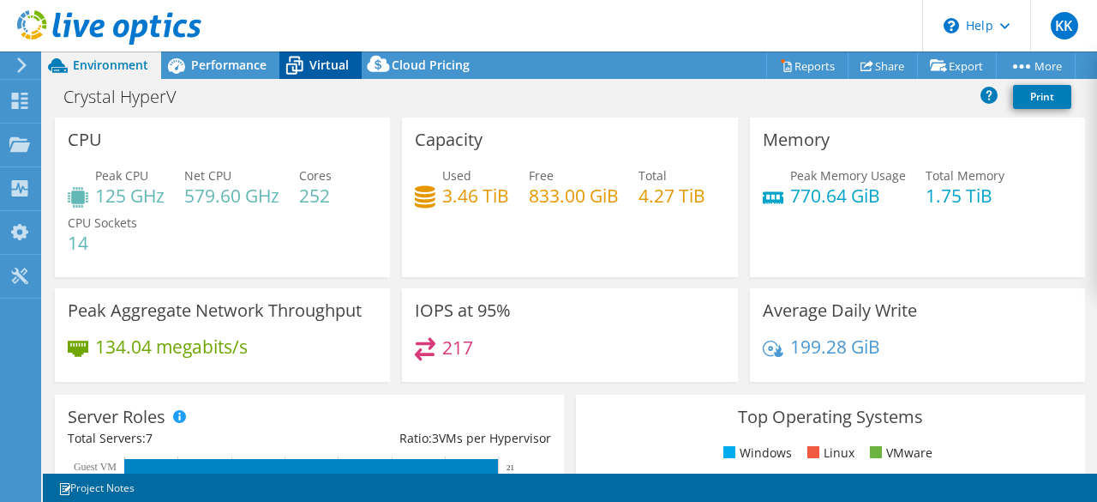
click at [321, 63] on span "Virtual" at bounding box center [328, 65] width 39 height 16
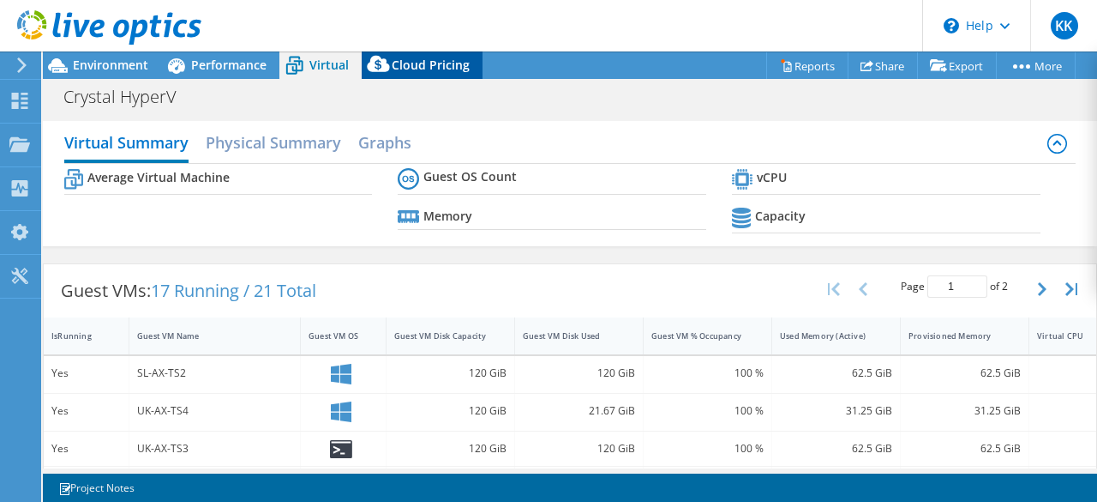
click at [393, 58] on icon at bounding box center [379, 68] width 34 height 34
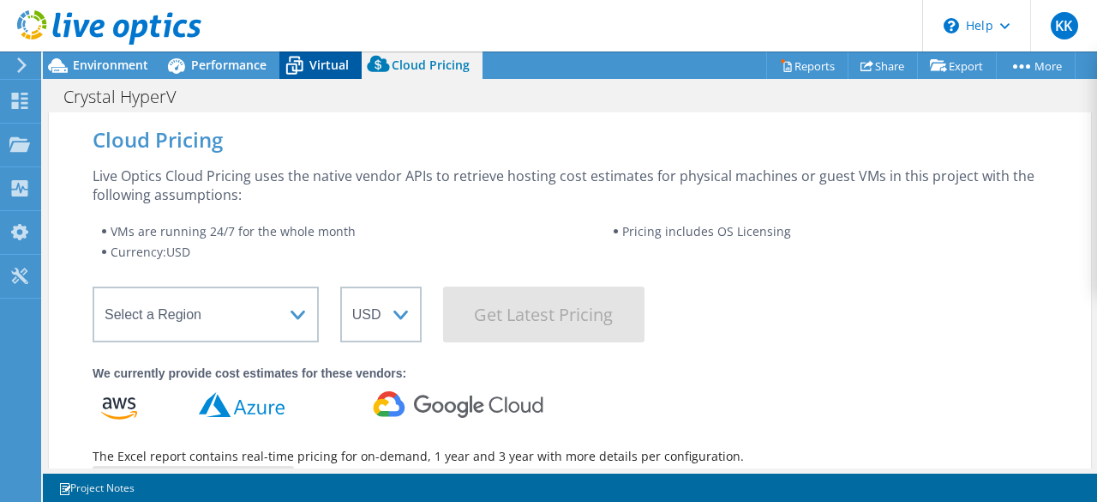
click at [314, 68] on span "Virtual" at bounding box center [328, 65] width 39 height 16
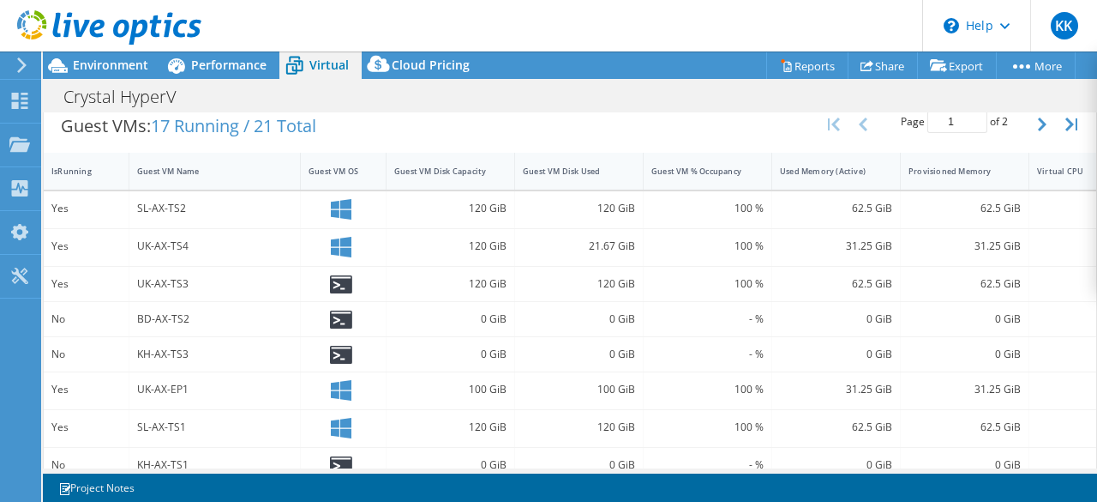
scroll to position [338, 0]
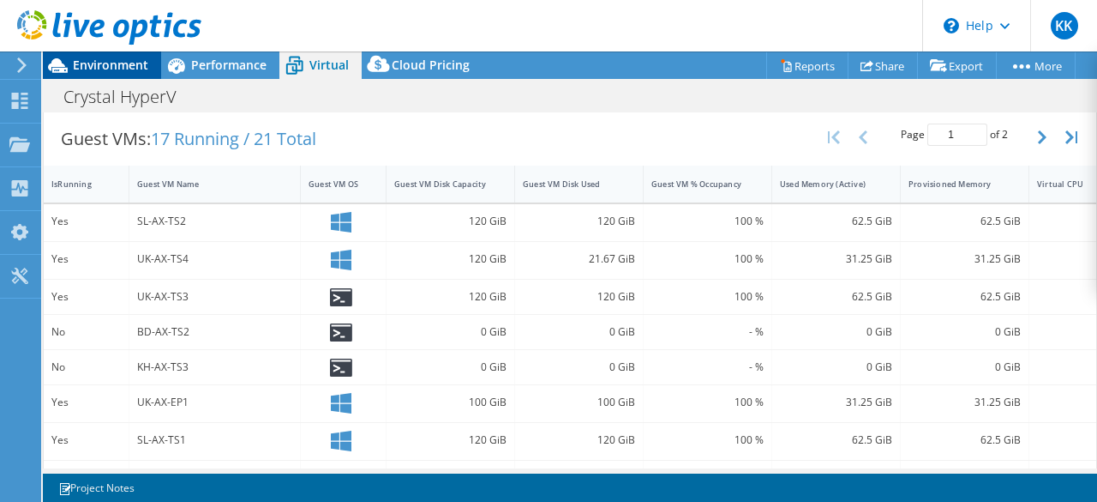
click at [120, 74] on div "Environment" at bounding box center [102, 64] width 118 height 27
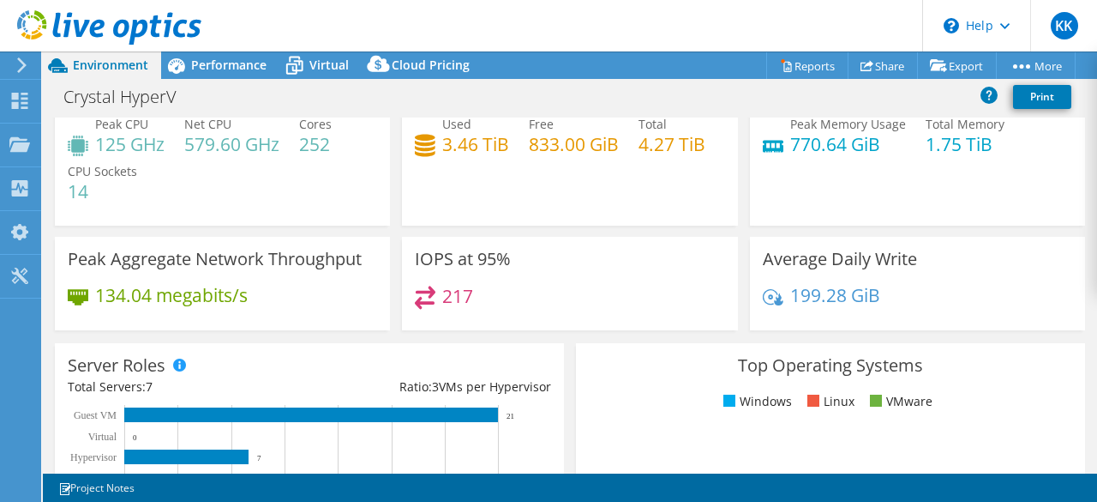
scroll to position [54, 0]
